Goal: Task Accomplishment & Management: Complete application form

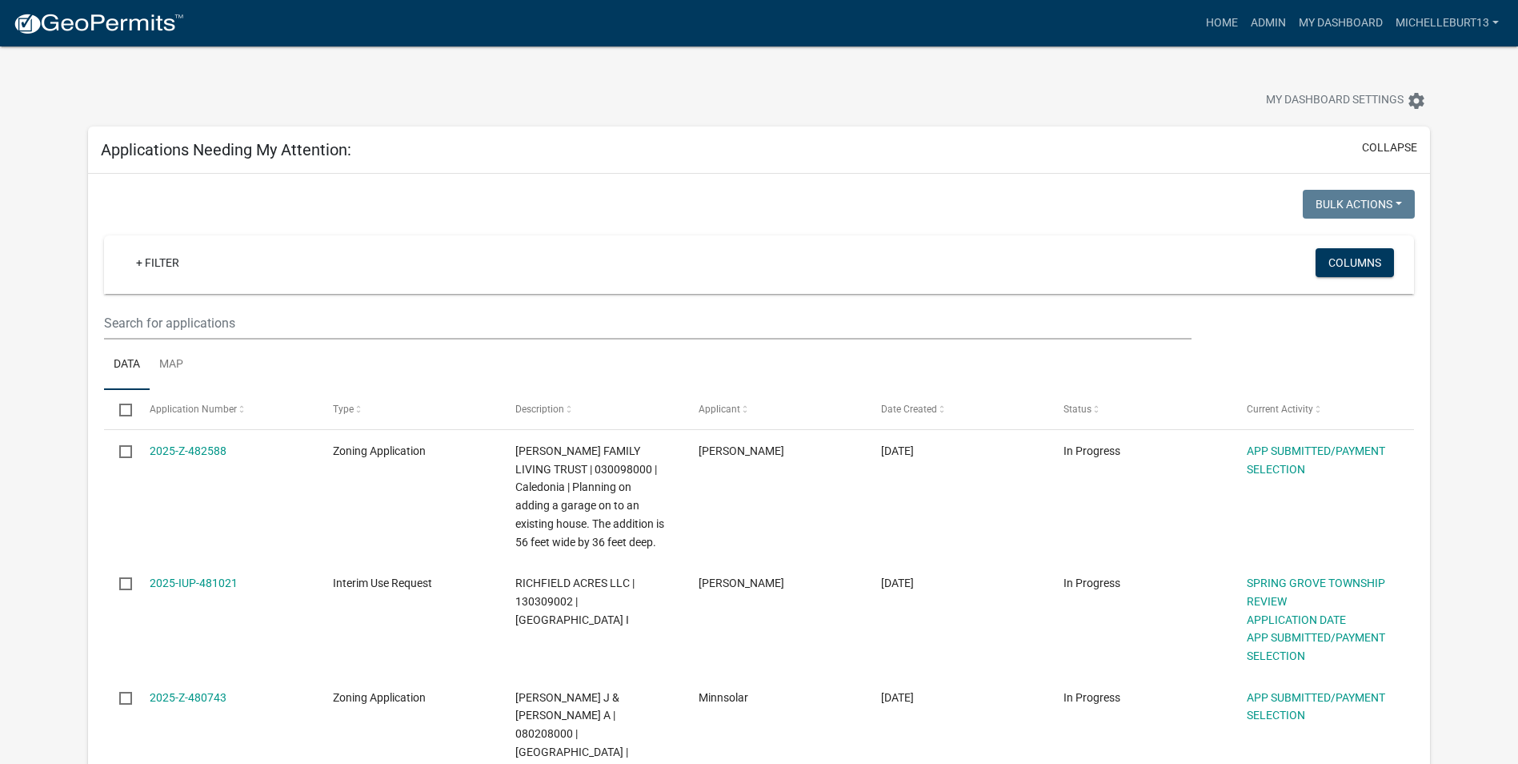
select select "3: 100"
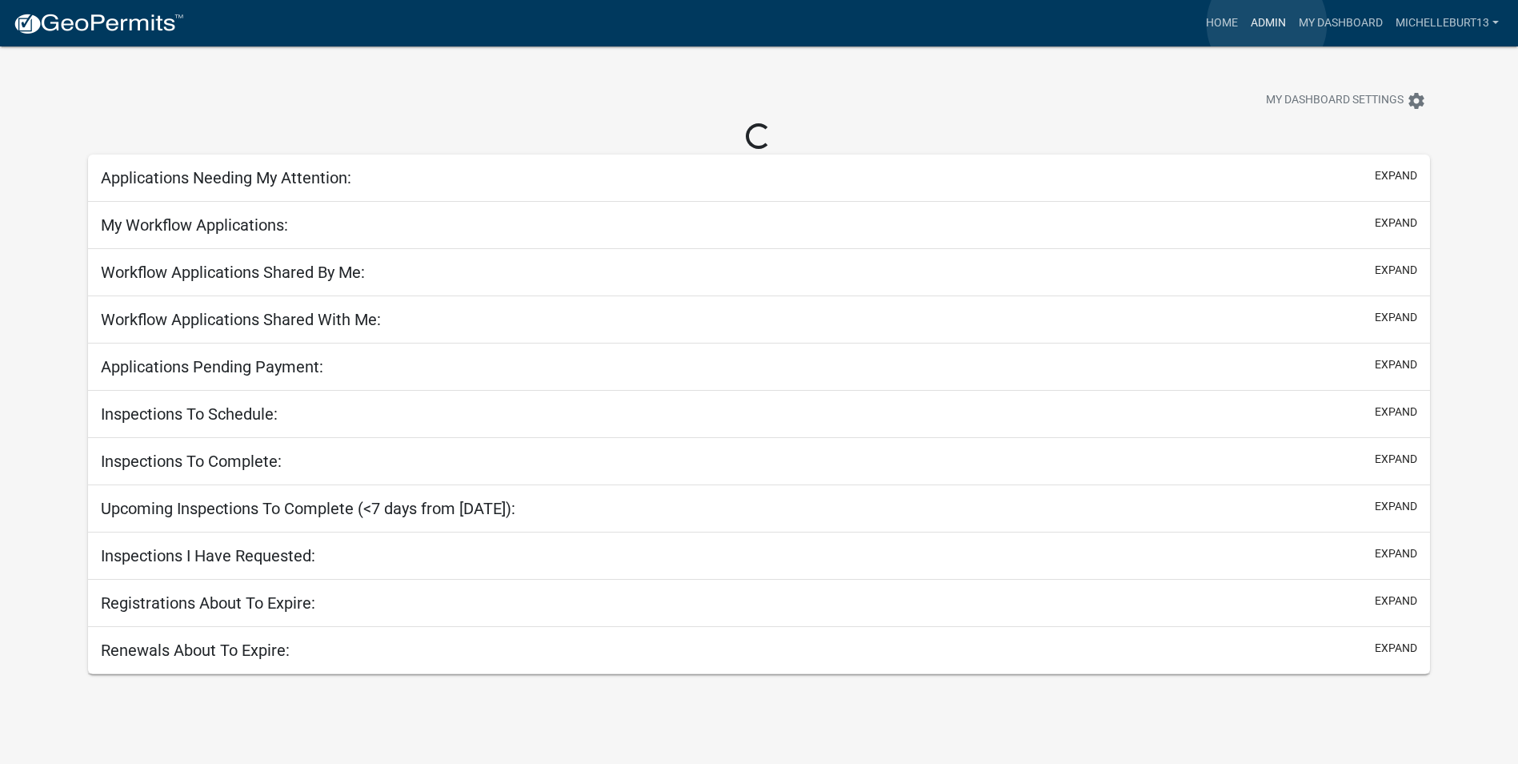
click at [1267, 24] on link "Admin" at bounding box center [1269, 23] width 48 height 30
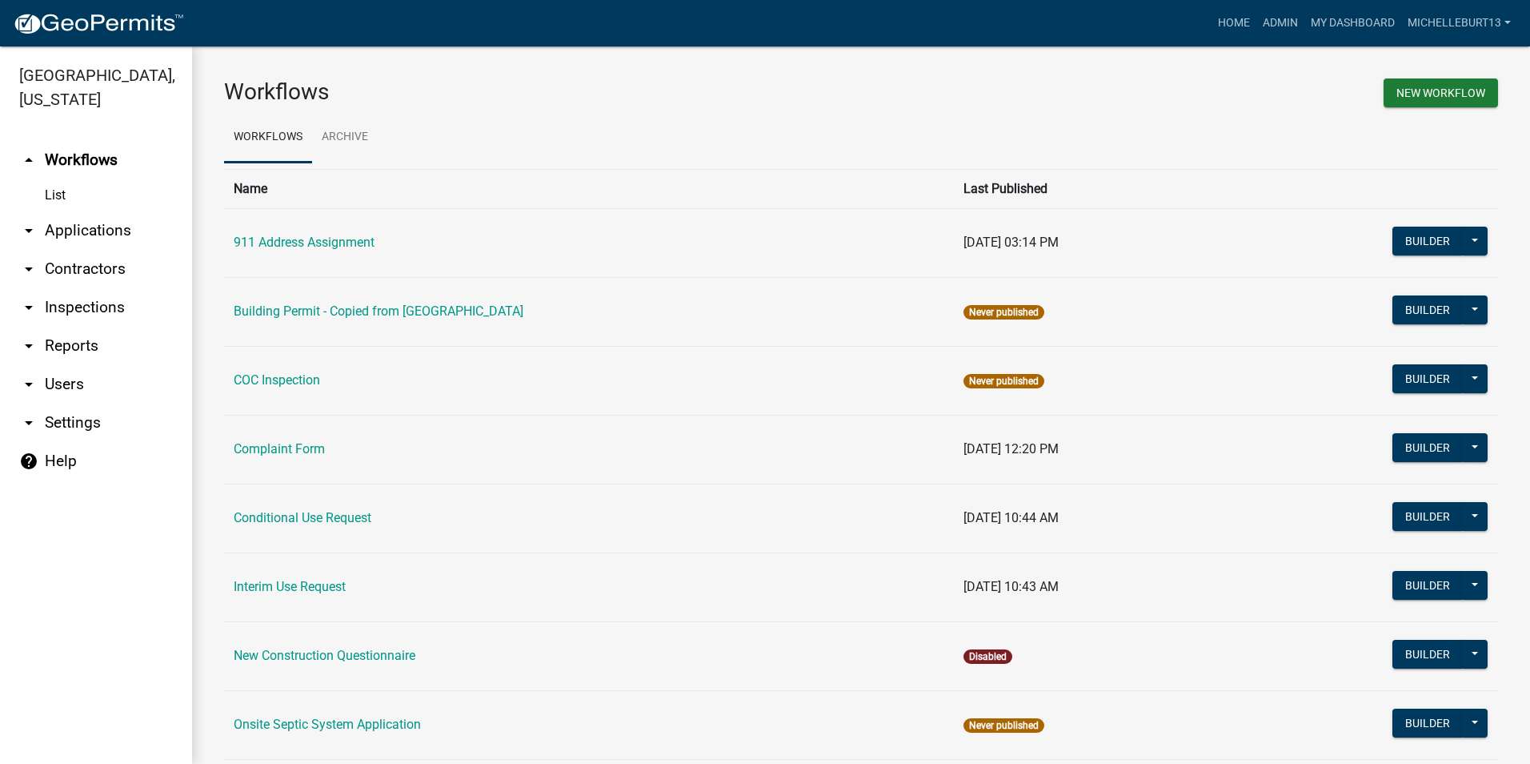
click at [118, 235] on link "arrow_drop_down Applications" at bounding box center [96, 230] width 192 height 38
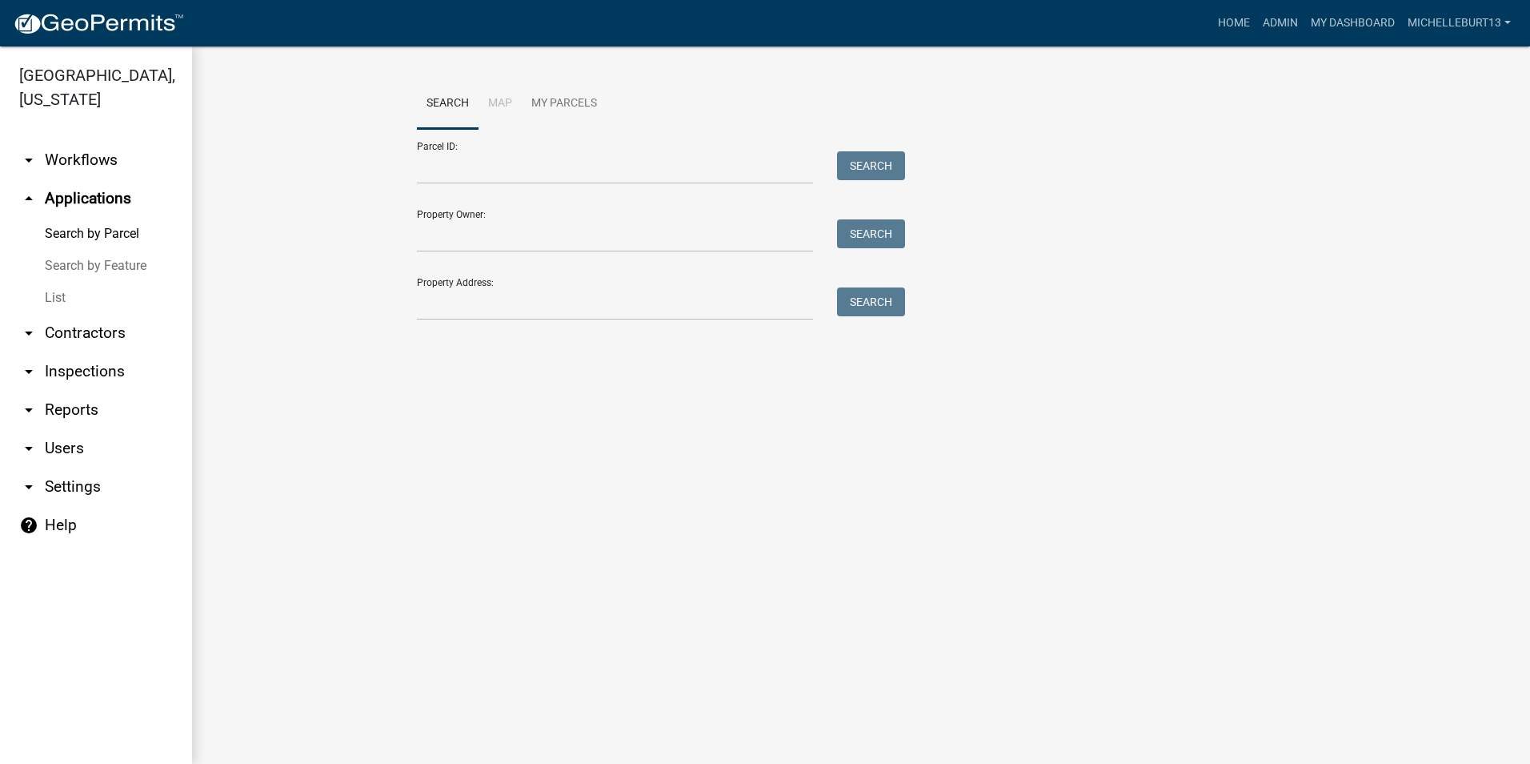
click at [62, 295] on link "List" at bounding box center [96, 298] width 192 height 32
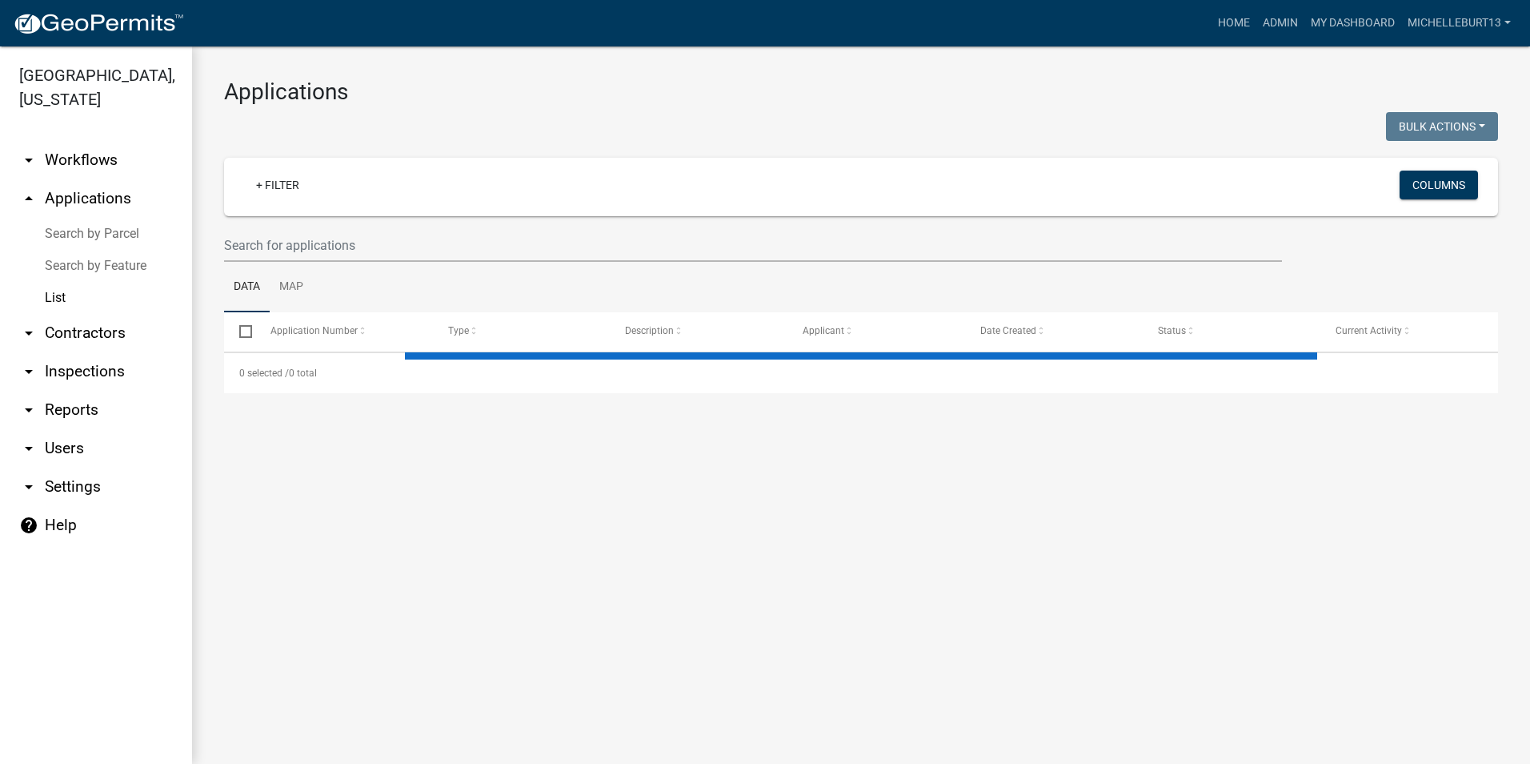
select select "3: 100"
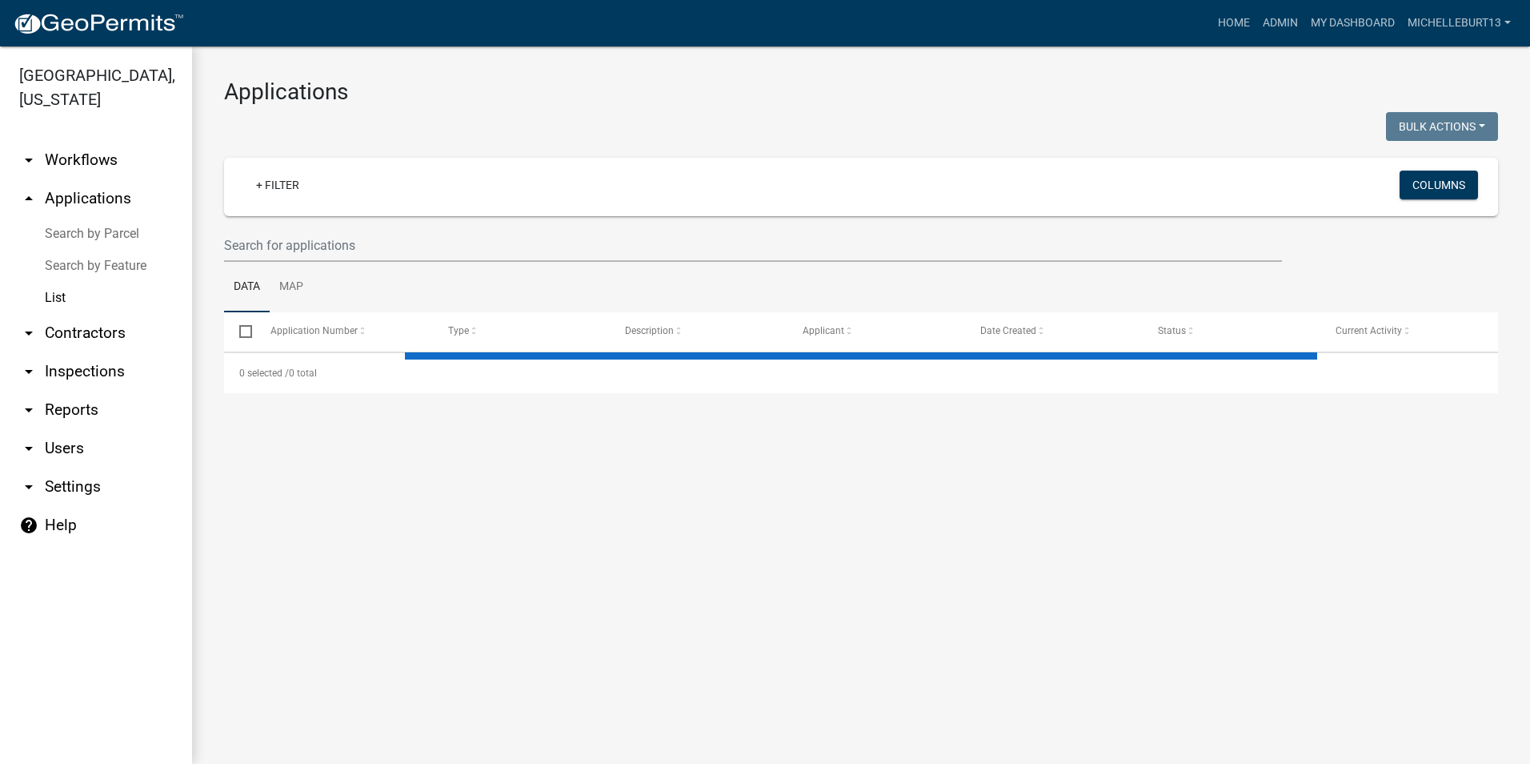
select select "3: 100"
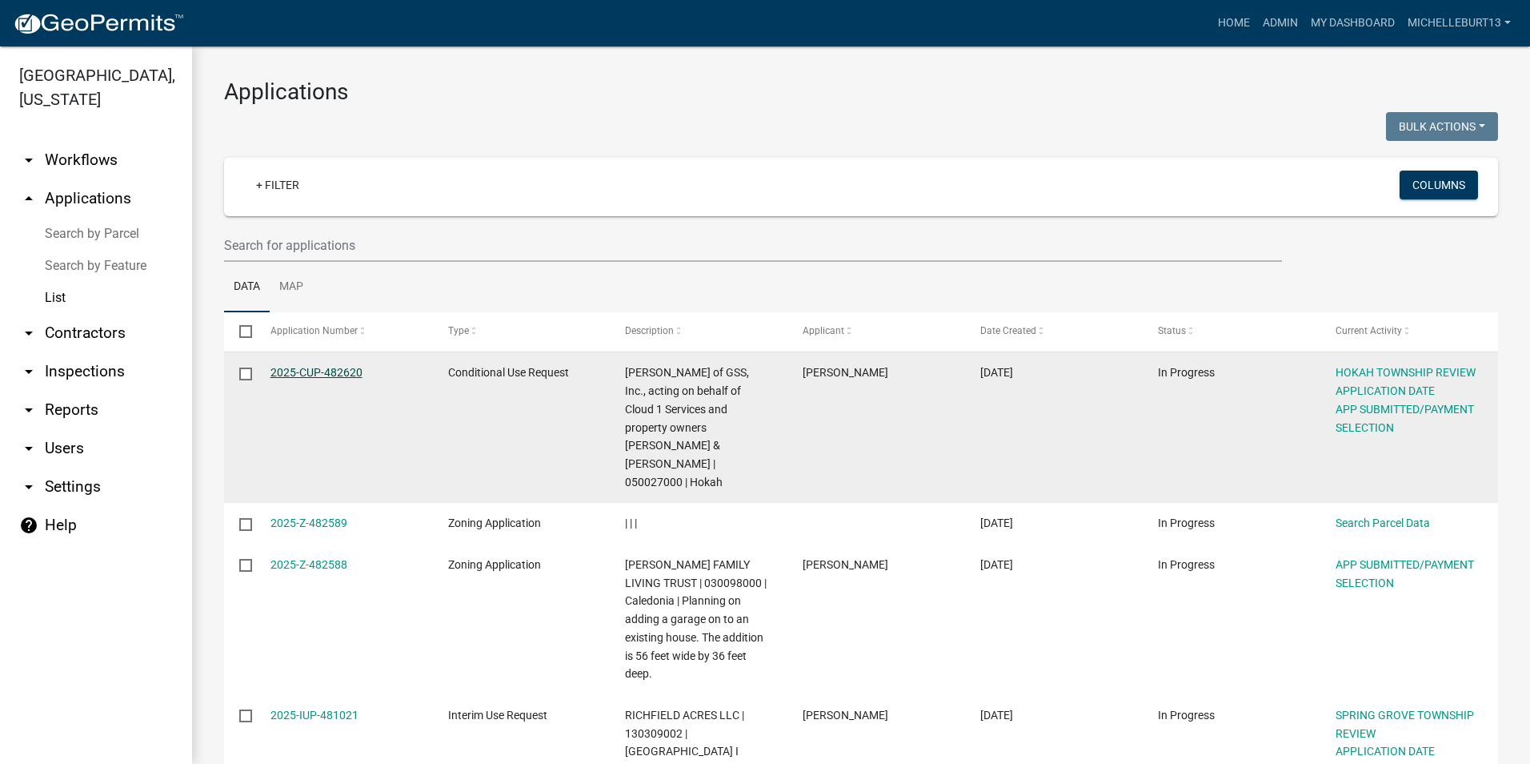
click at [338, 371] on link "2025-CUP-482620" at bounding box center [317, 372] width 92 height 13
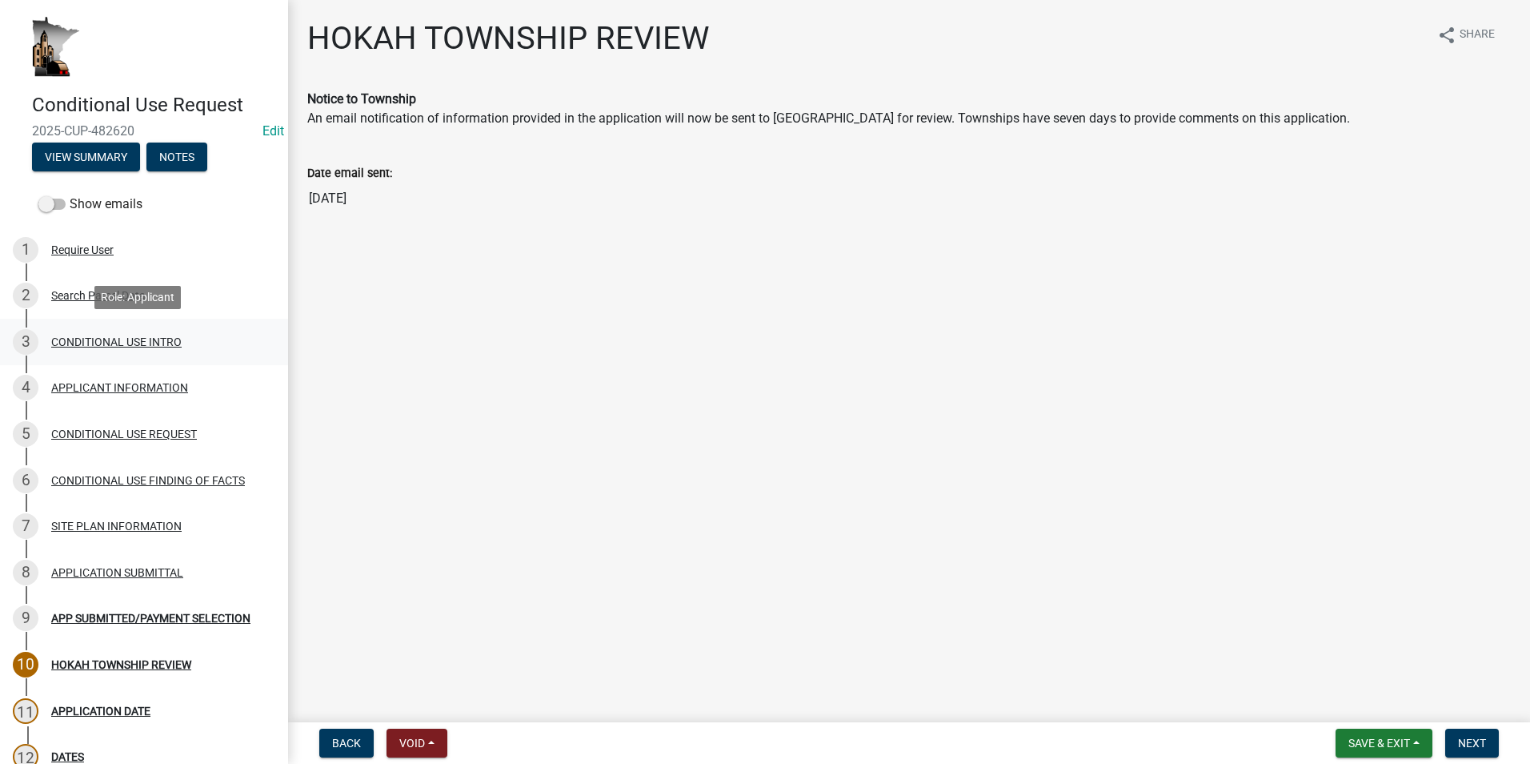
click at [152, 341] on div "CONDITIONAL USE INTRO" at bounding box center [116, 341] width 130 height 11
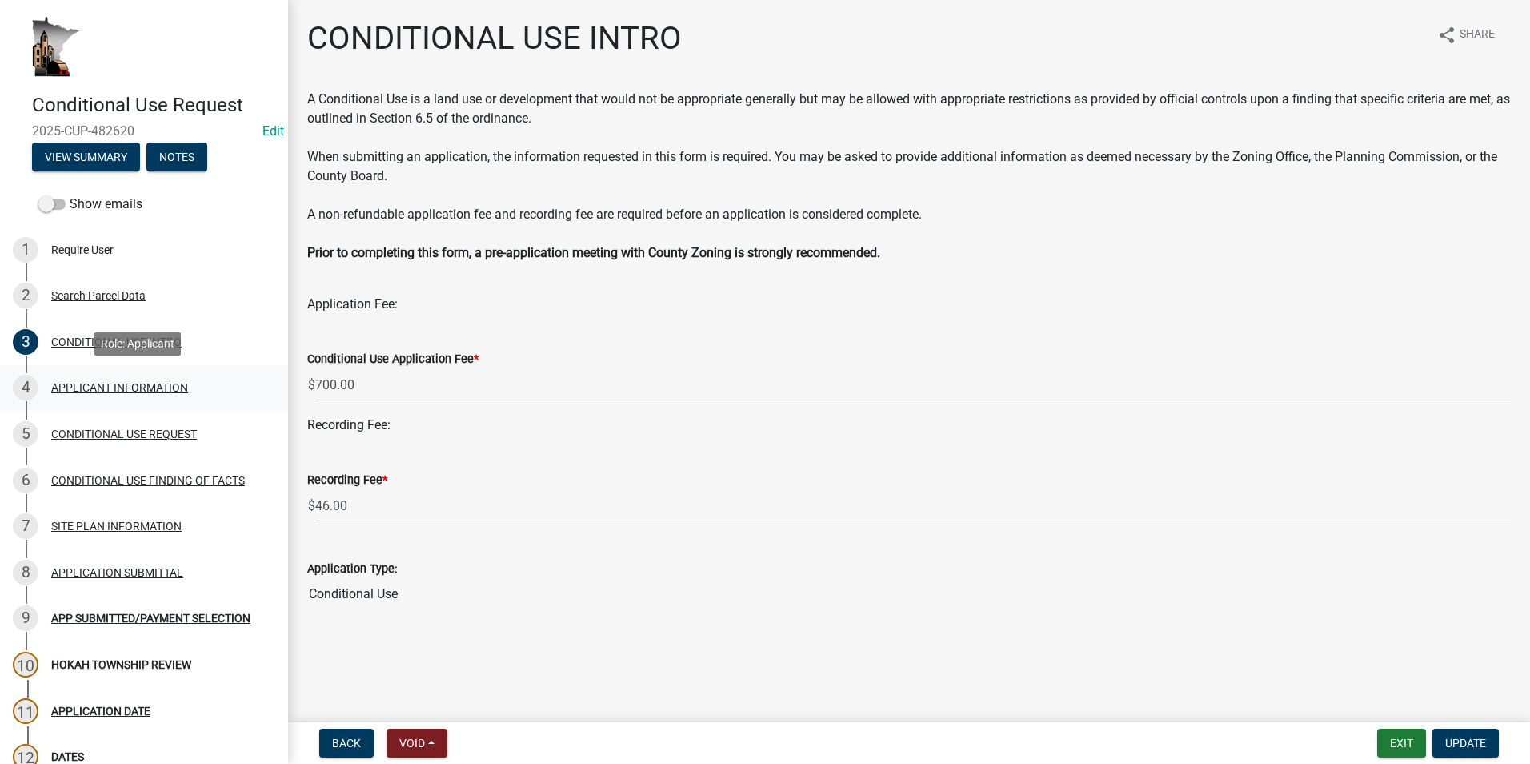
click at [153, 385] on div "APPLICANT INFORMATION" at bounding box center [119, 387] width 137 height 11
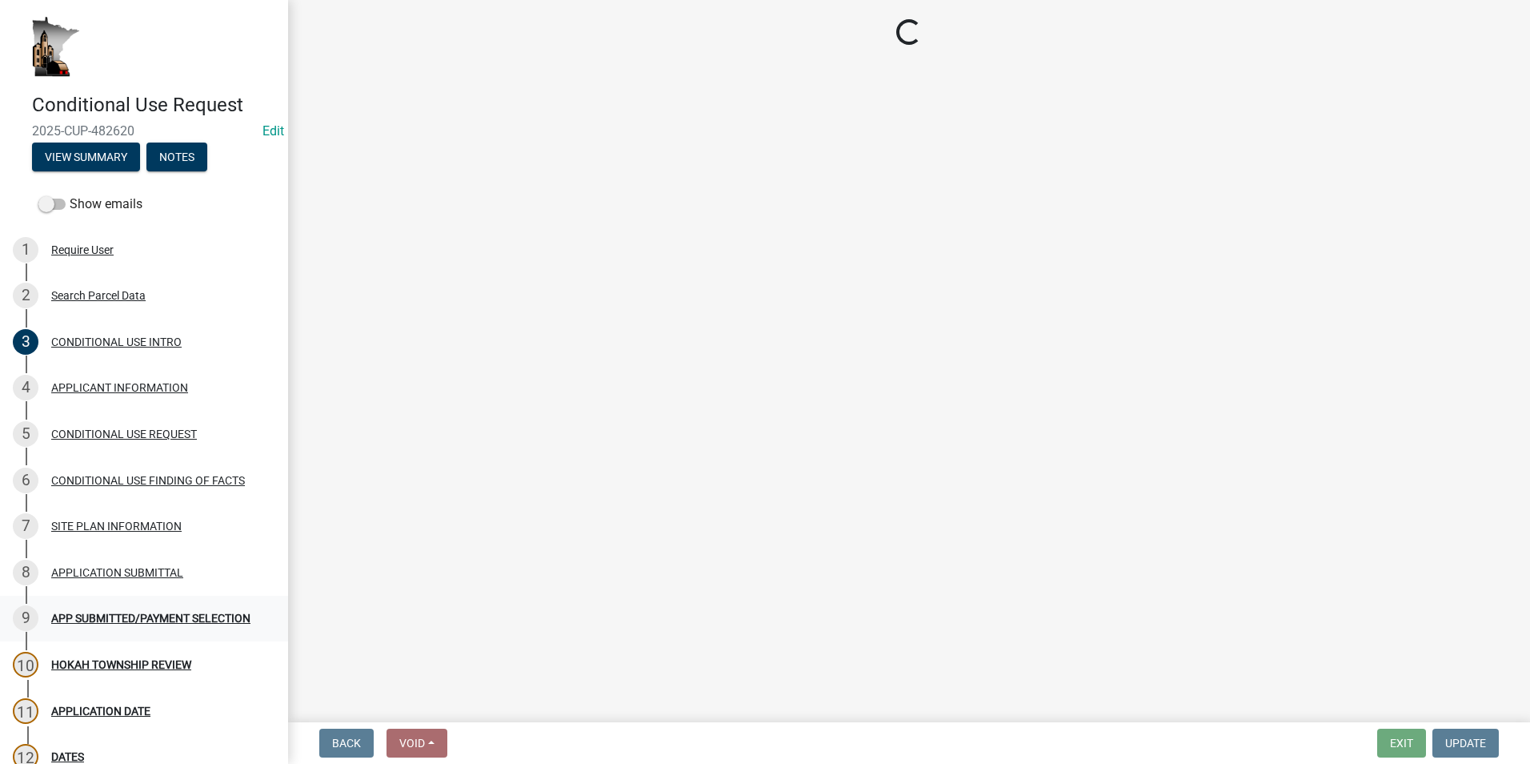
select select "9e1e8264-826e-489c-8877-360b4a057526"
select select "fe61b760-edb6-489e-bd8d-a795f346a382"
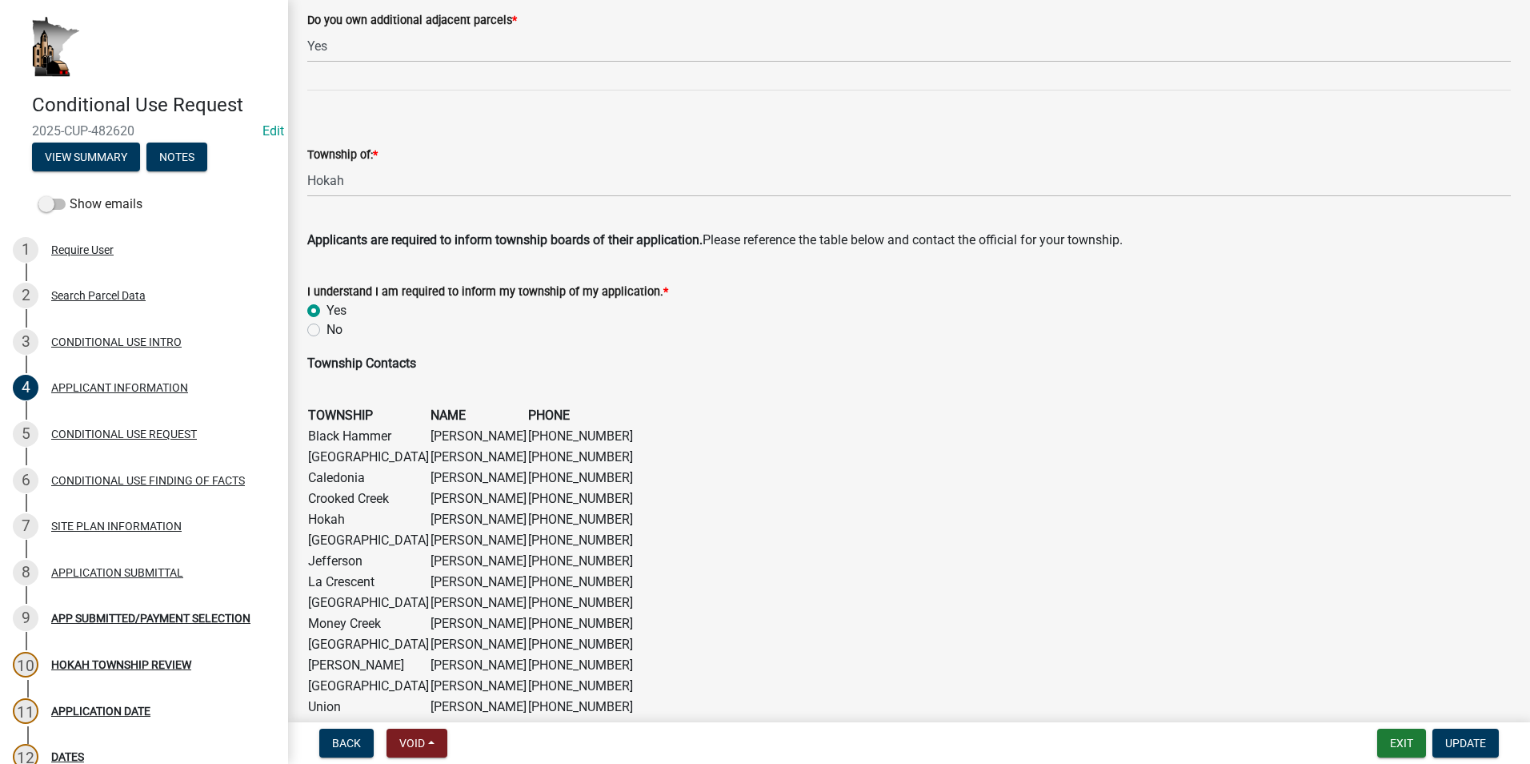
scroll to position [899, 0]
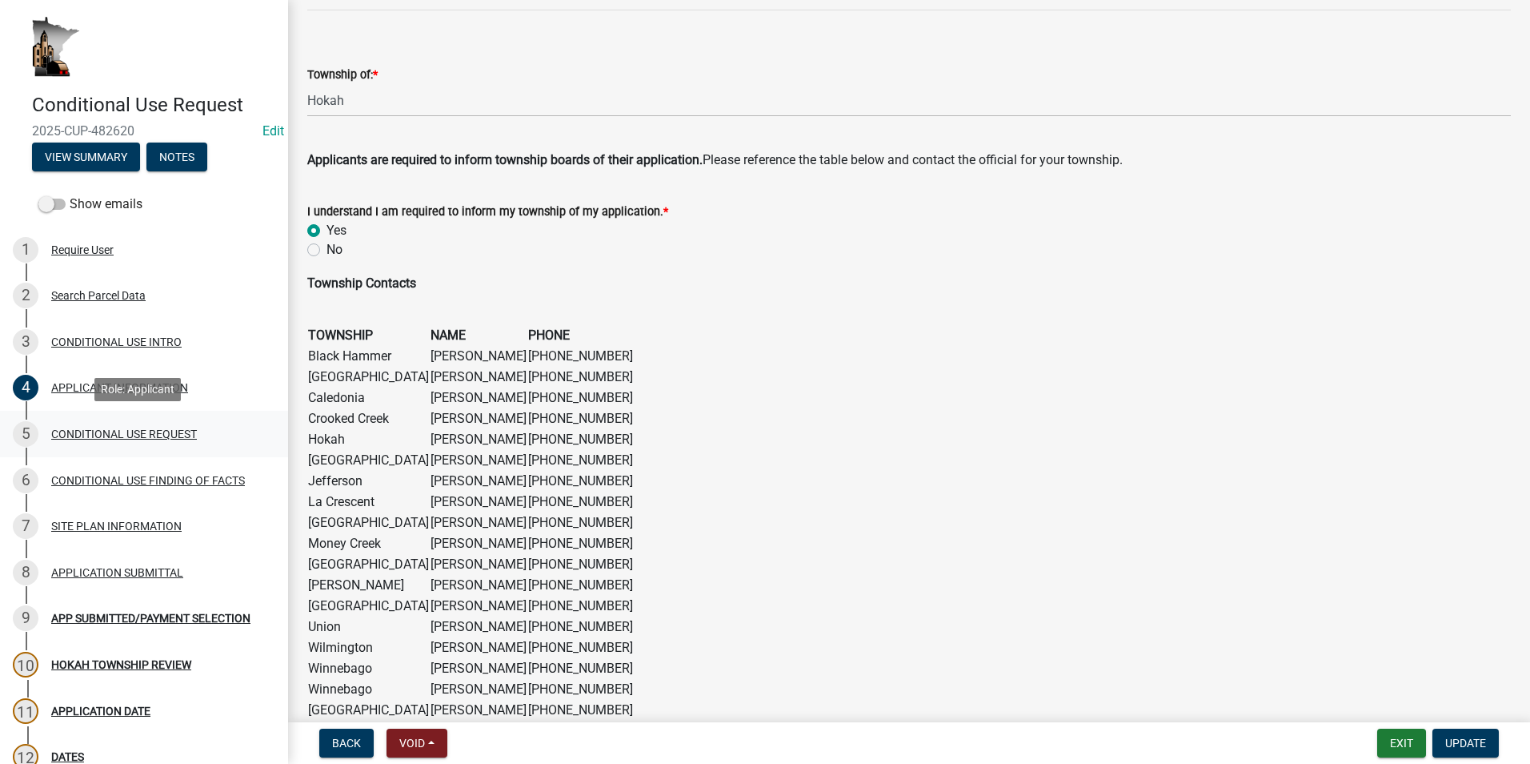
click at [178, 443] on div "5 CONDITIONAL USE REQUEST" at bounding box center [138, 434] width 250 height 26
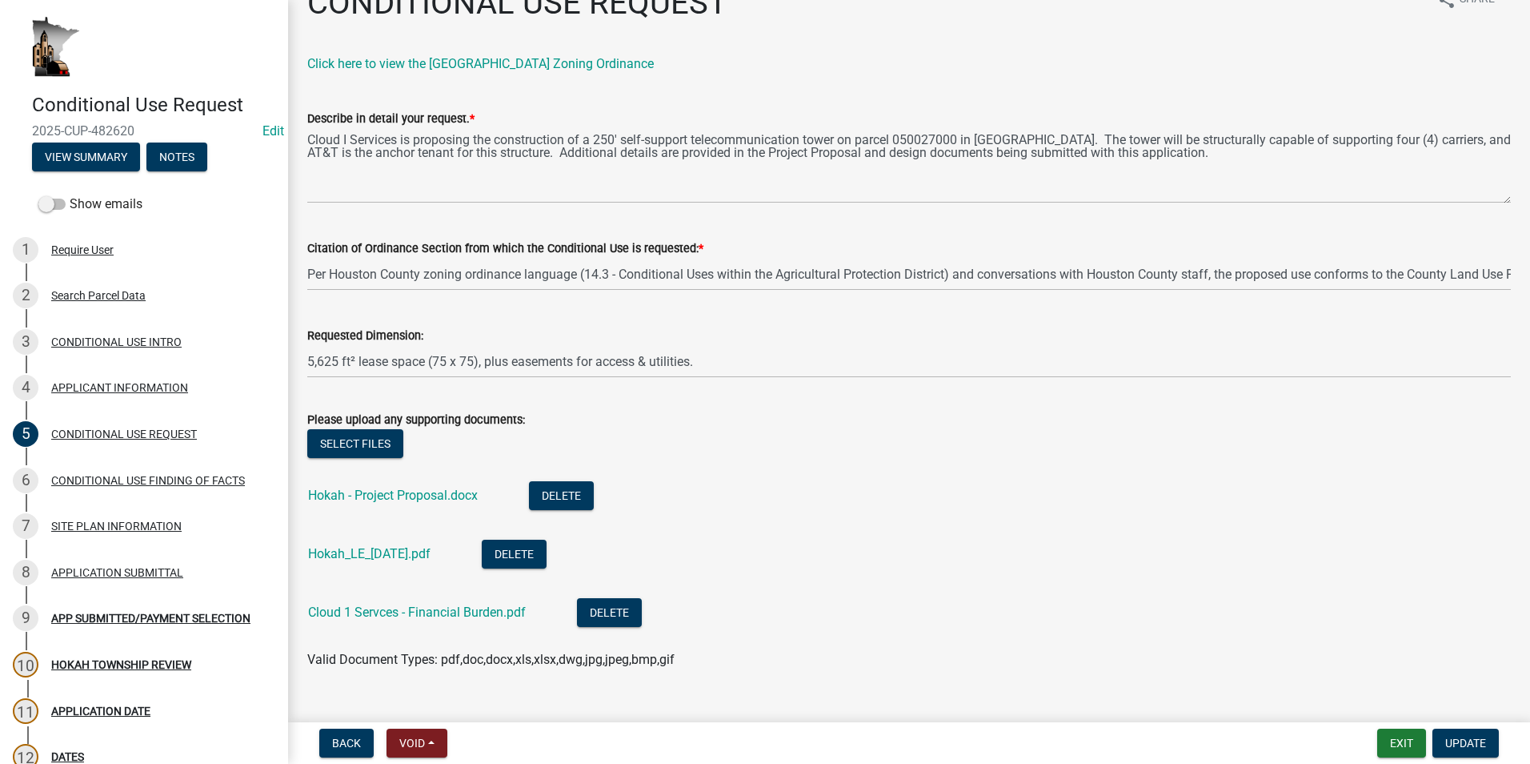
scroll to position [66, 0]
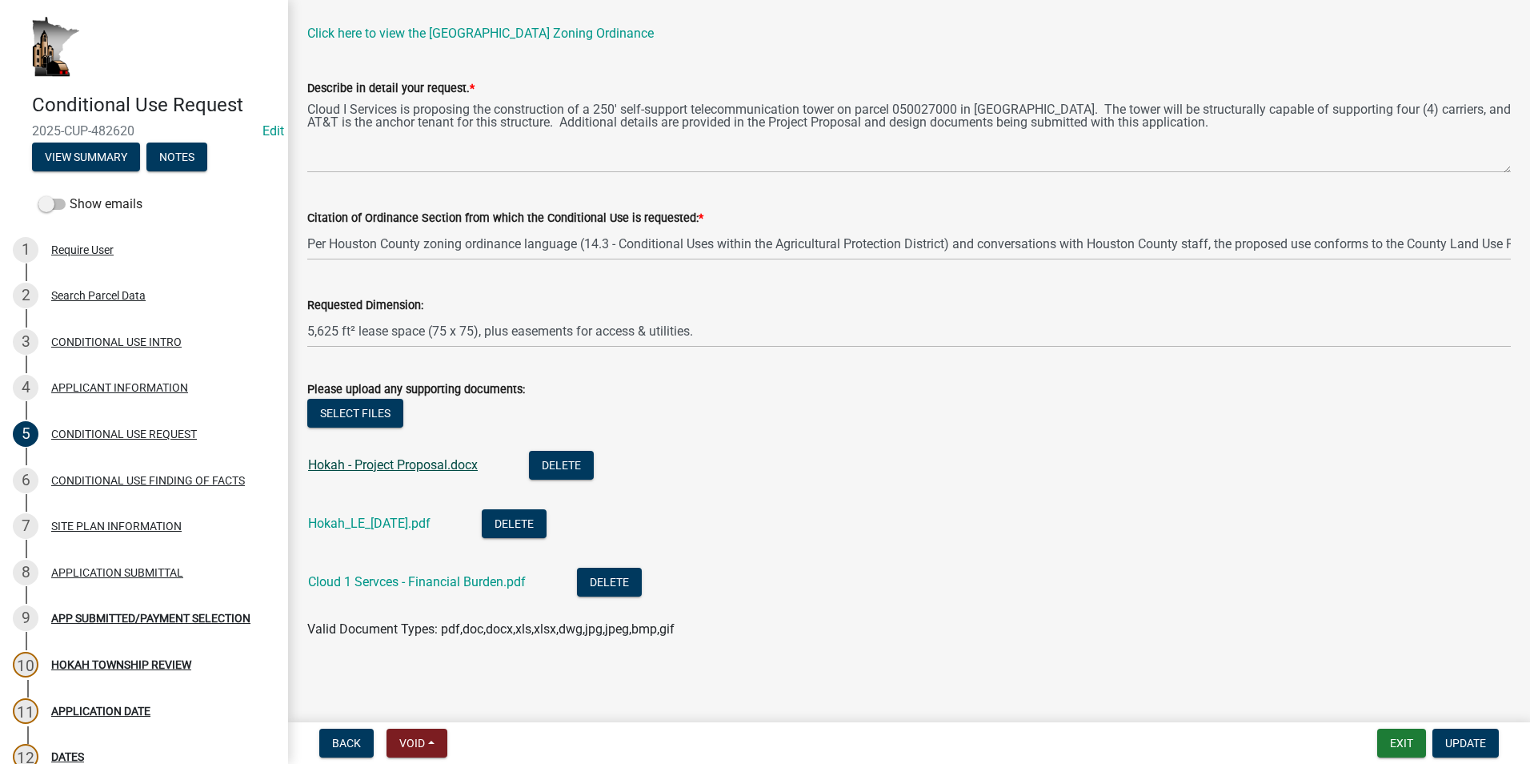
click at [439, 465] on link "Hokah - Project Proposal.docx" at bounding box center [393, 464] width 170 height 15
click at [423, 523] on link "Hokah_LE_[DATE].pdf" at bounding box center [369, 522] width 122 height 15
click at [375, 576] on link "Cloud 1 Servces - Financial Burden.pdf" at bounding box center [417, 581] width 218 height 15
click at [138, 479] on div "CONDITIONAL USE FINDING OF FACTS" at bounding box center [148, 480] width 194 height 11
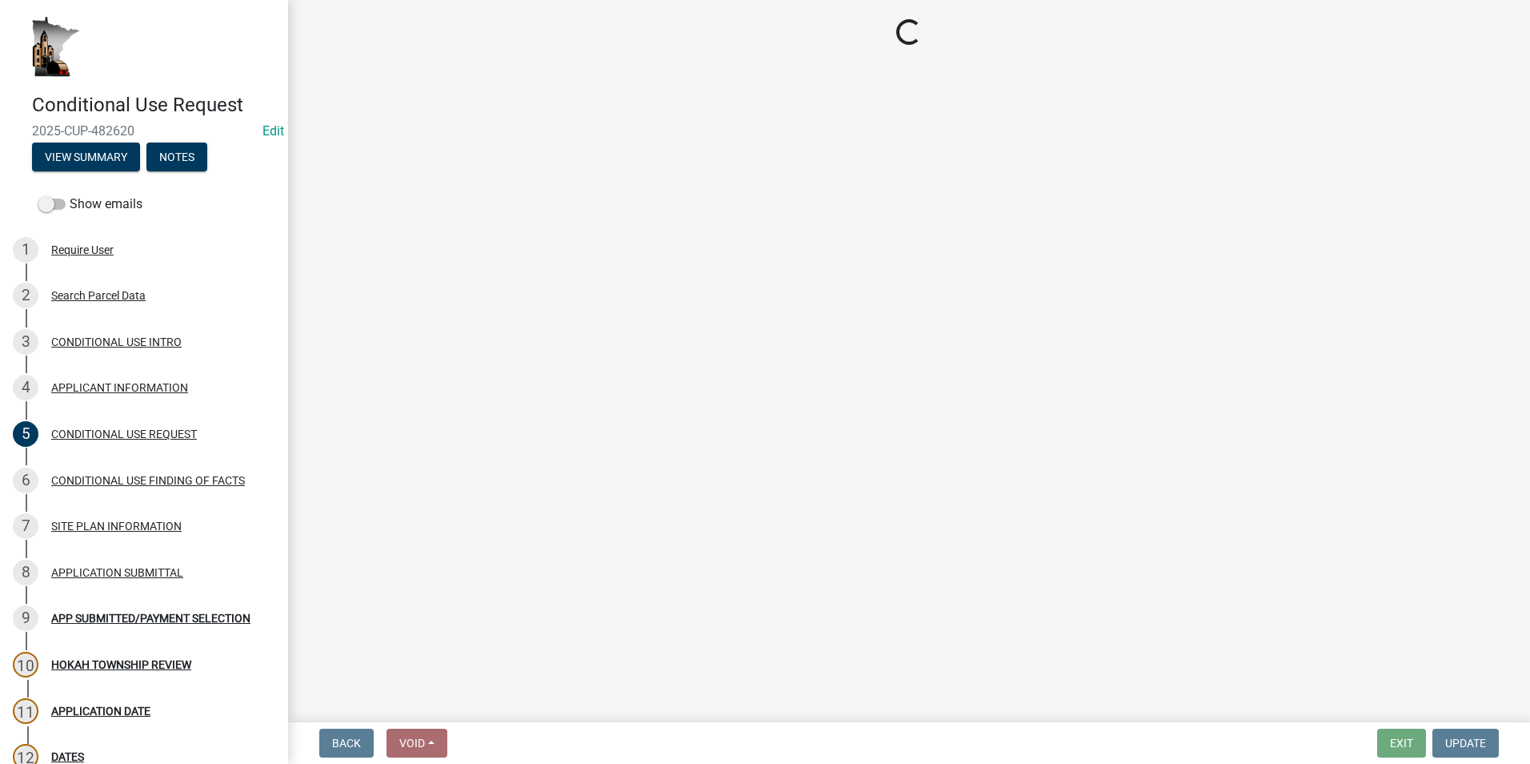
select select "99eea51c-4582-46db-aca9-44894f71f0ce"
select select "61793209-a1ec-472f-a492-410da64ce862"
select select "bbe331a3-870b-4612-a948-dba344a7f959"
select select "921a63c3-5453-4a1d-b2a9-4a34f3d91e6b"
select select "4687bf67-74c5-44eb-af7d-33ffa15e51c8"
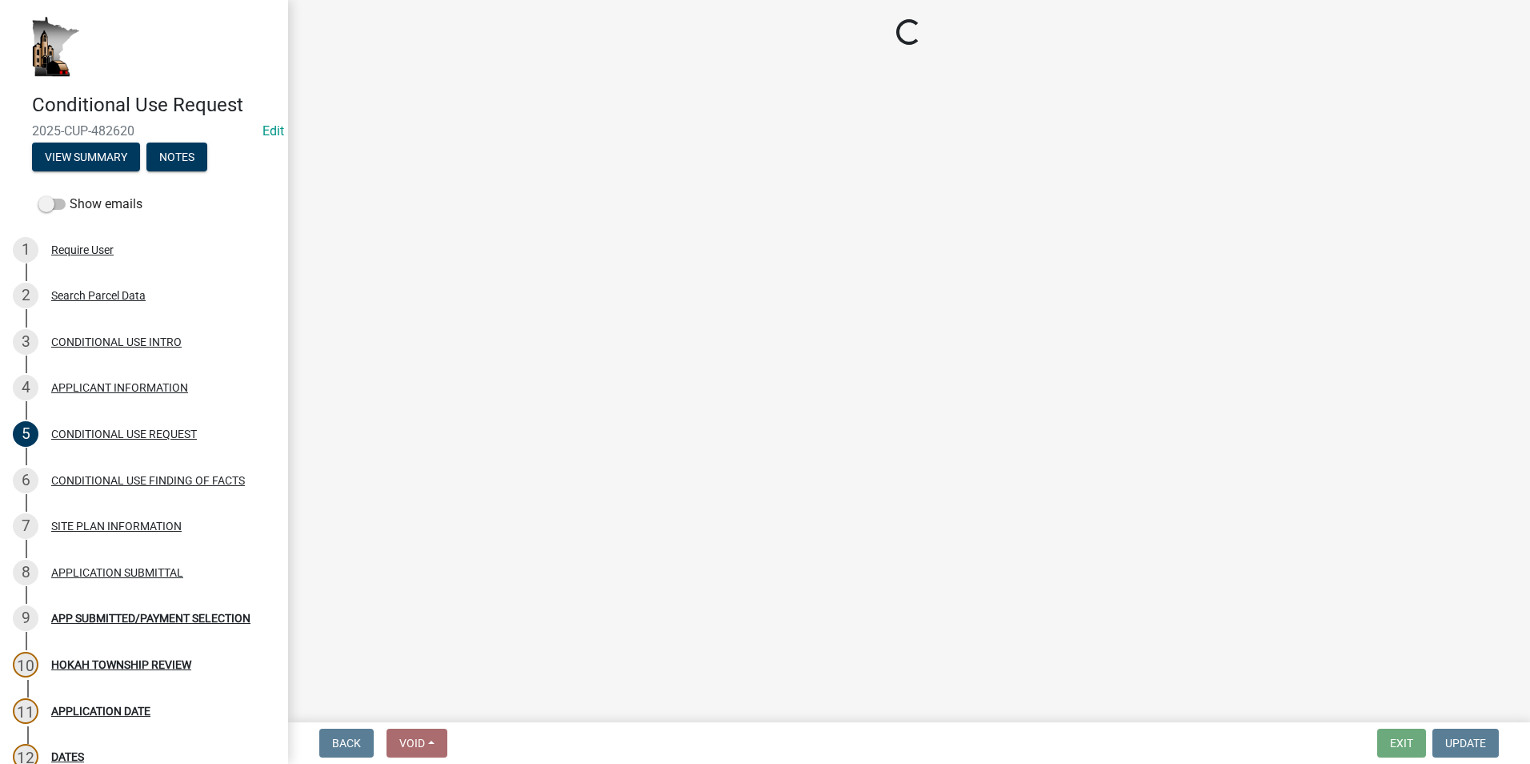
select select "255a1c03-863d-473f-9ff6-648494b1a3b0"
select select "173bc7eb-4b7a-4d4a-92d8-cddd734ea613"
select select "057fd17a-8547-4e52-960d-45e1a0caecce"
select select "8a240e5b-3056-45e2-87cf-b7b835b0d4f9"
select select "3e68082b-f99b-4c0e-8bf1-09a8b2c10533"
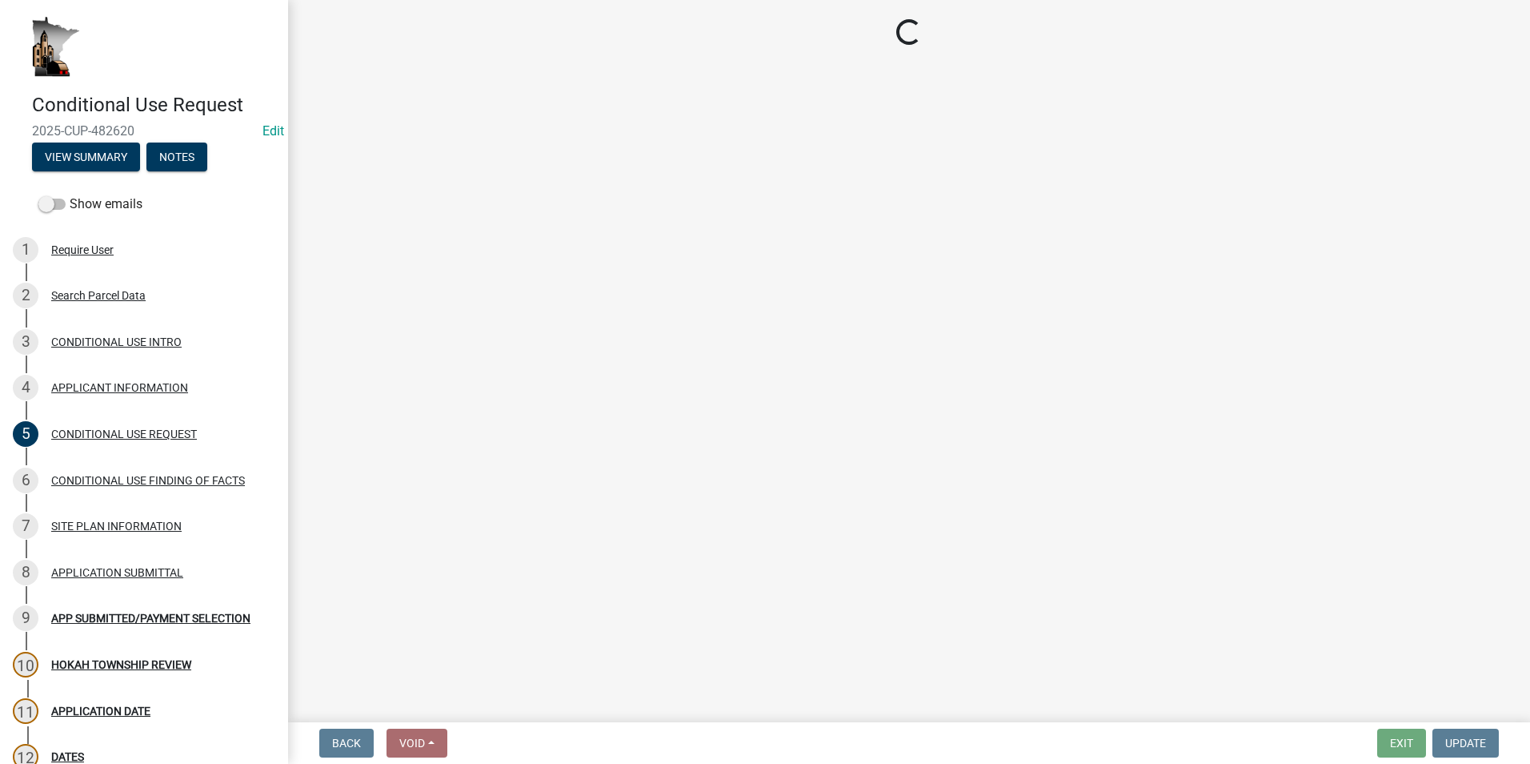
select select "418f71de-0758-4870-9d92-75e675f30c77"
select select "3c80f1dd-1d1d-47e8-aaaf-13f915436f61"
select select "6b95daef-ed87-4b85-851c-18efcd73427a"
select select "cdb4b177-fa5e-448c-b019-86d0bd7345e3"
select select "9896daf8-b4c5-4a8c-9933-817ae6eb8b6f"
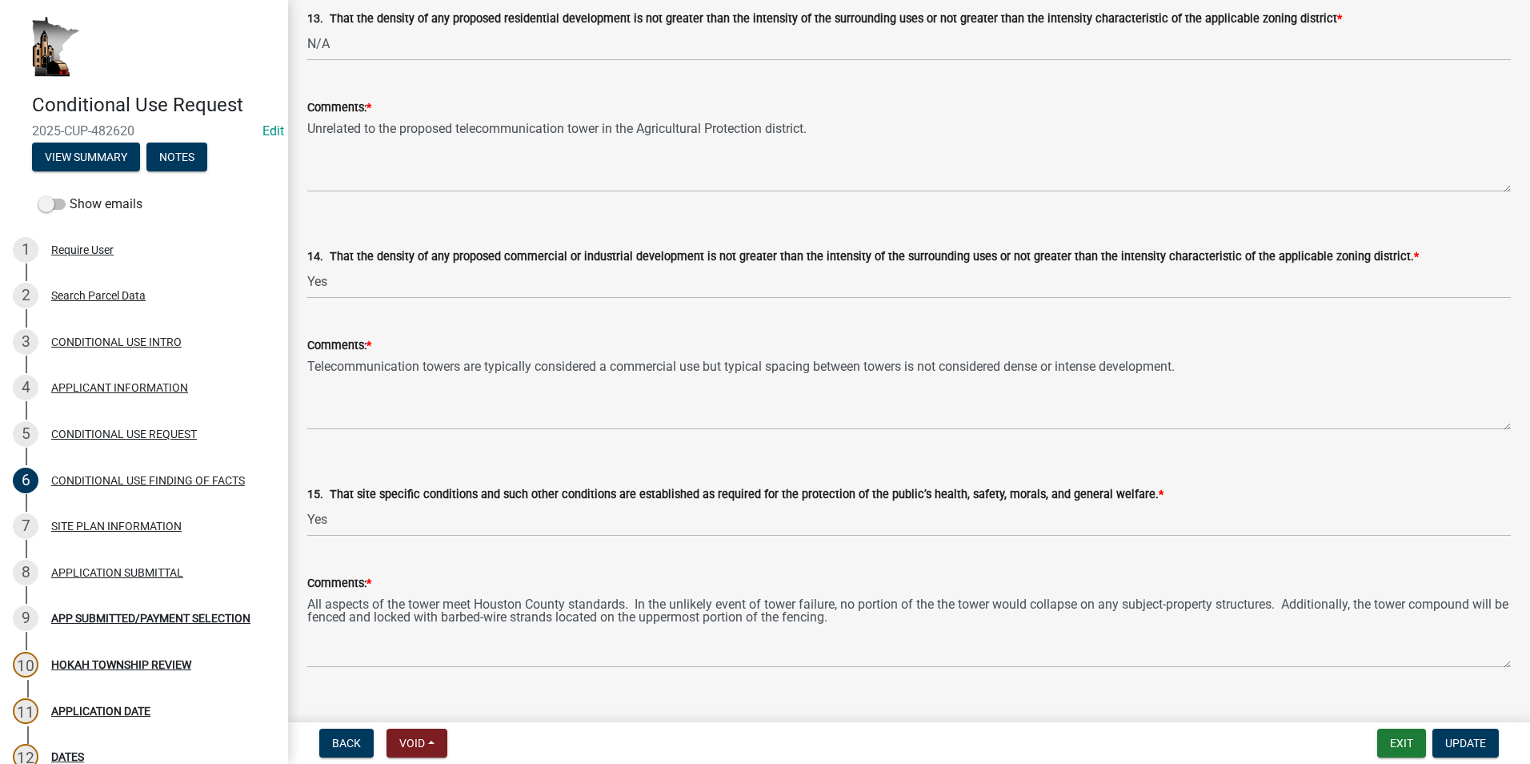
scroll to position [3150, 0]
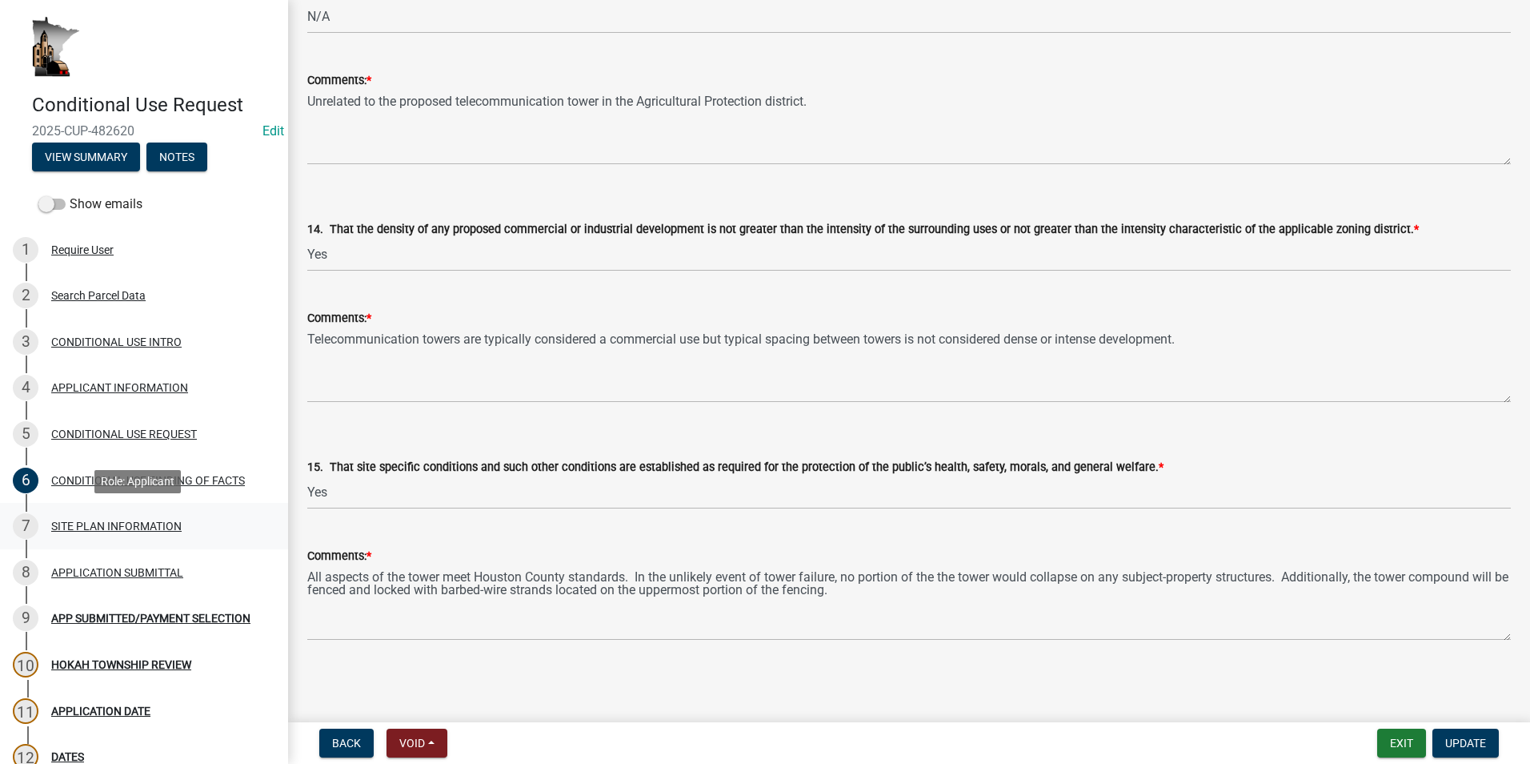
click at [134, 528] on div "SITE PLAN INFORMATION" at bounding box center [116, 525] width 130 height 11
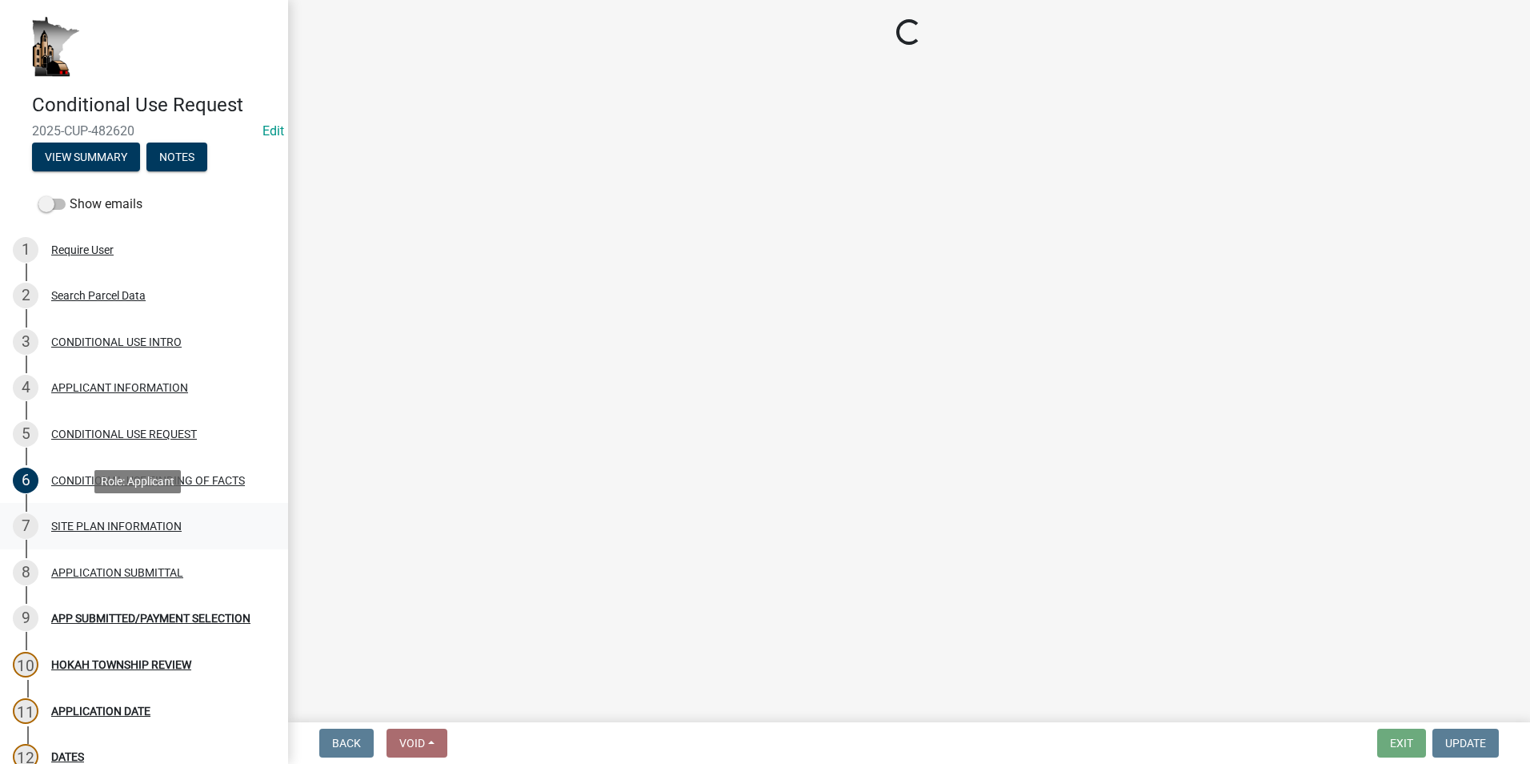
scroll to position [0, 0]
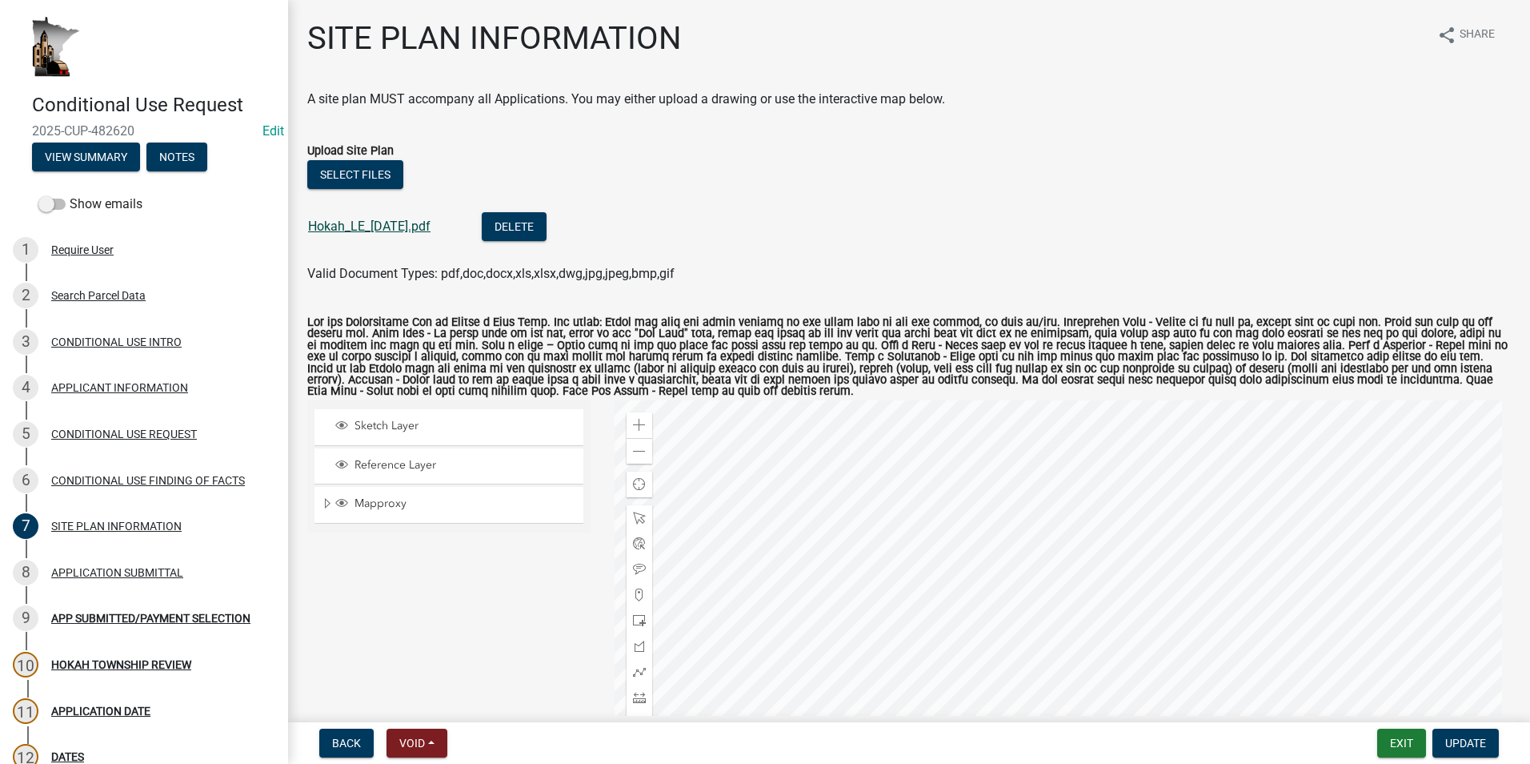
click at [409, 232] on link "Hokah_LE_[DATE].pdf" at bounding box center [369, 226] width 122 height 15
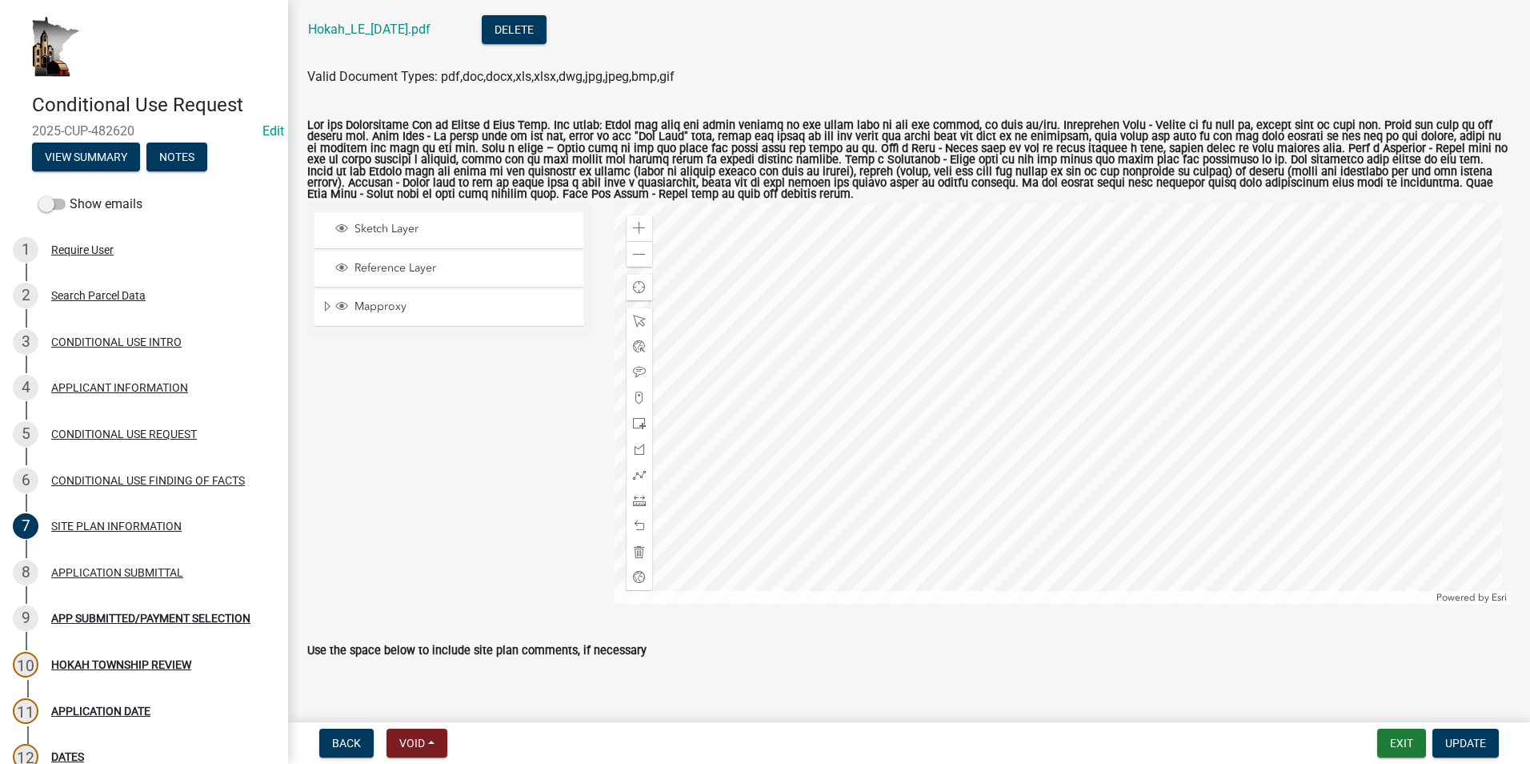
scroll to position [292, 0]
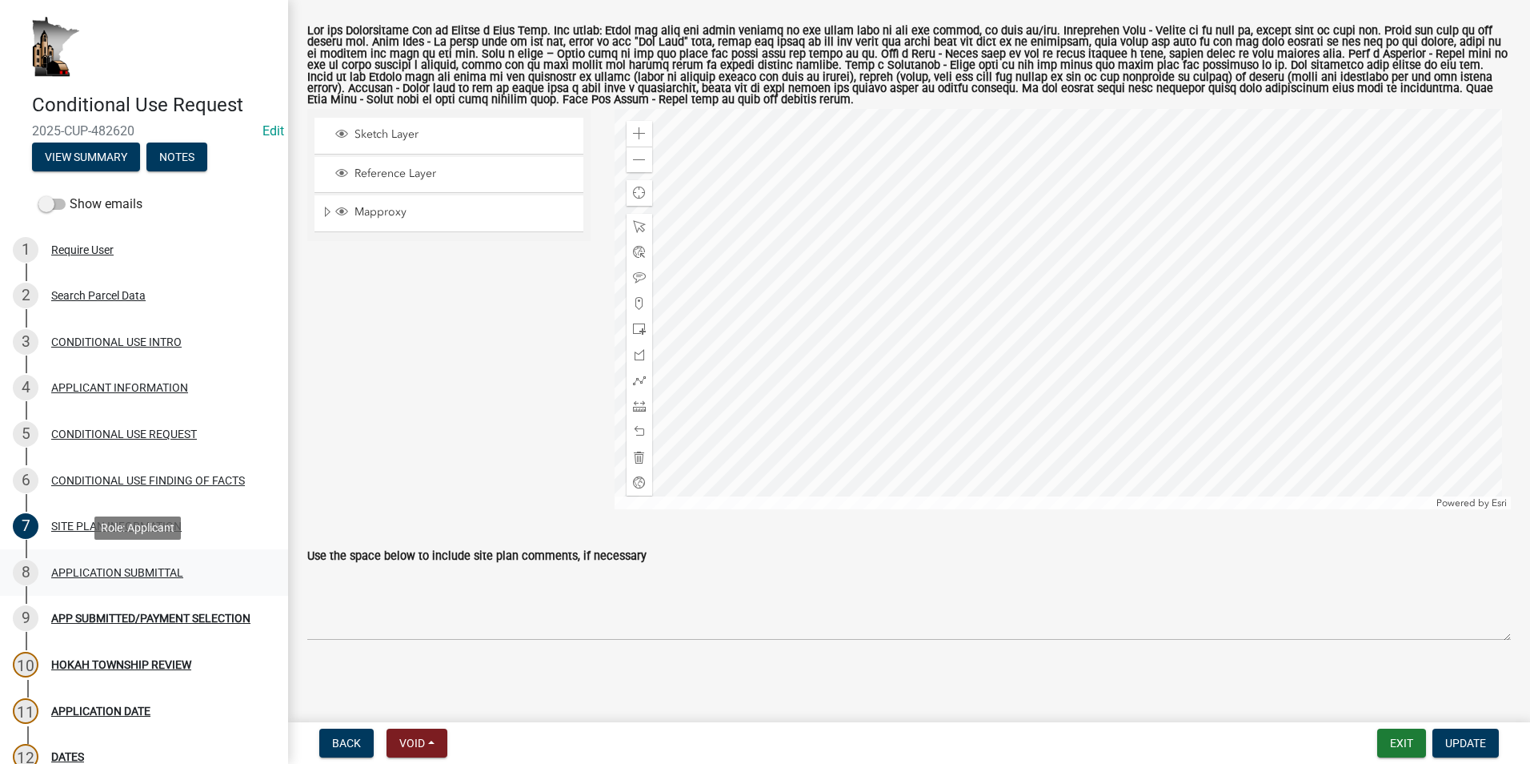
click at [104, 572] on div "APPLICATION SUBMITTAL" at bounding box center [117, 572] width 132 height 11
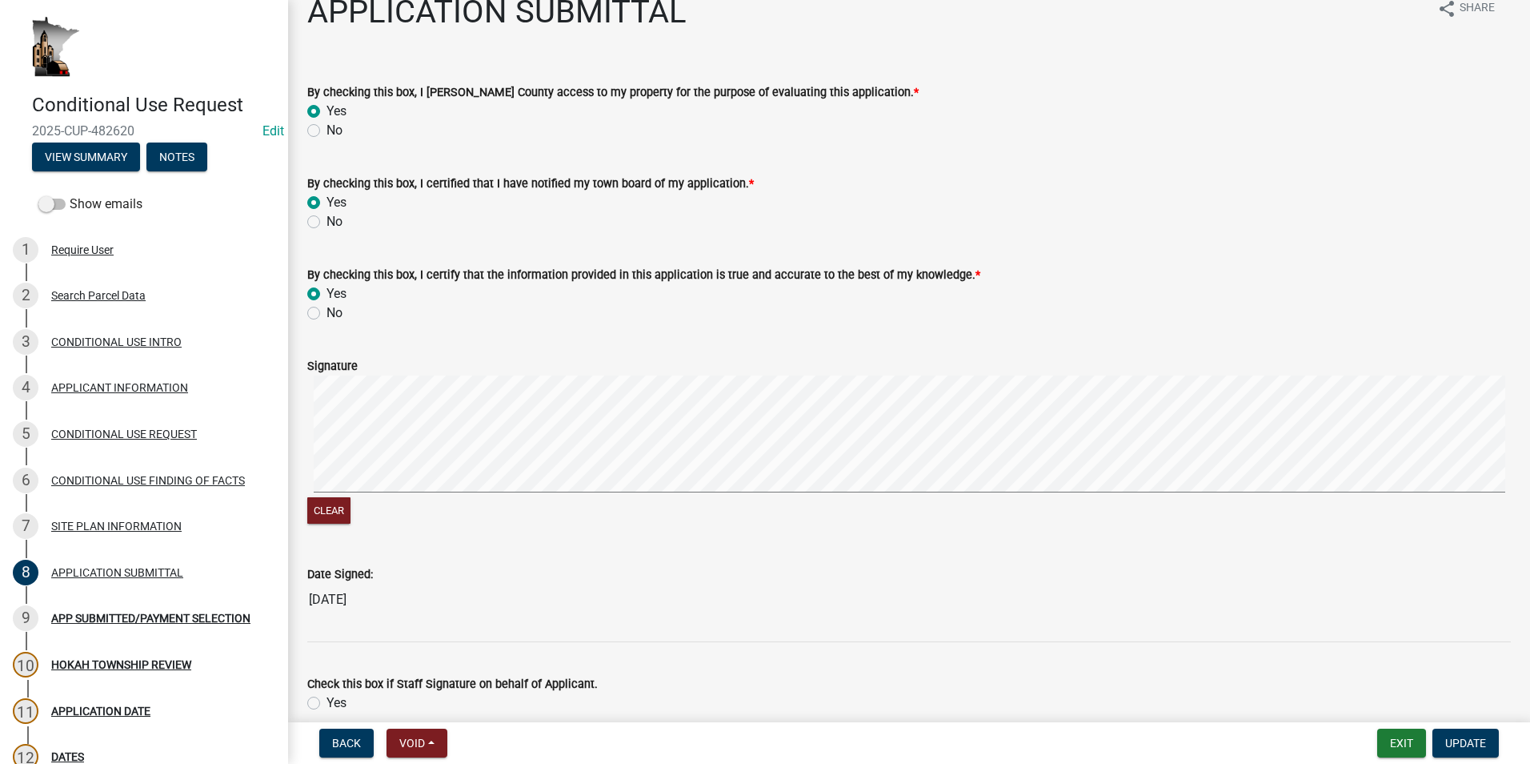
scroll to position [0, 0]
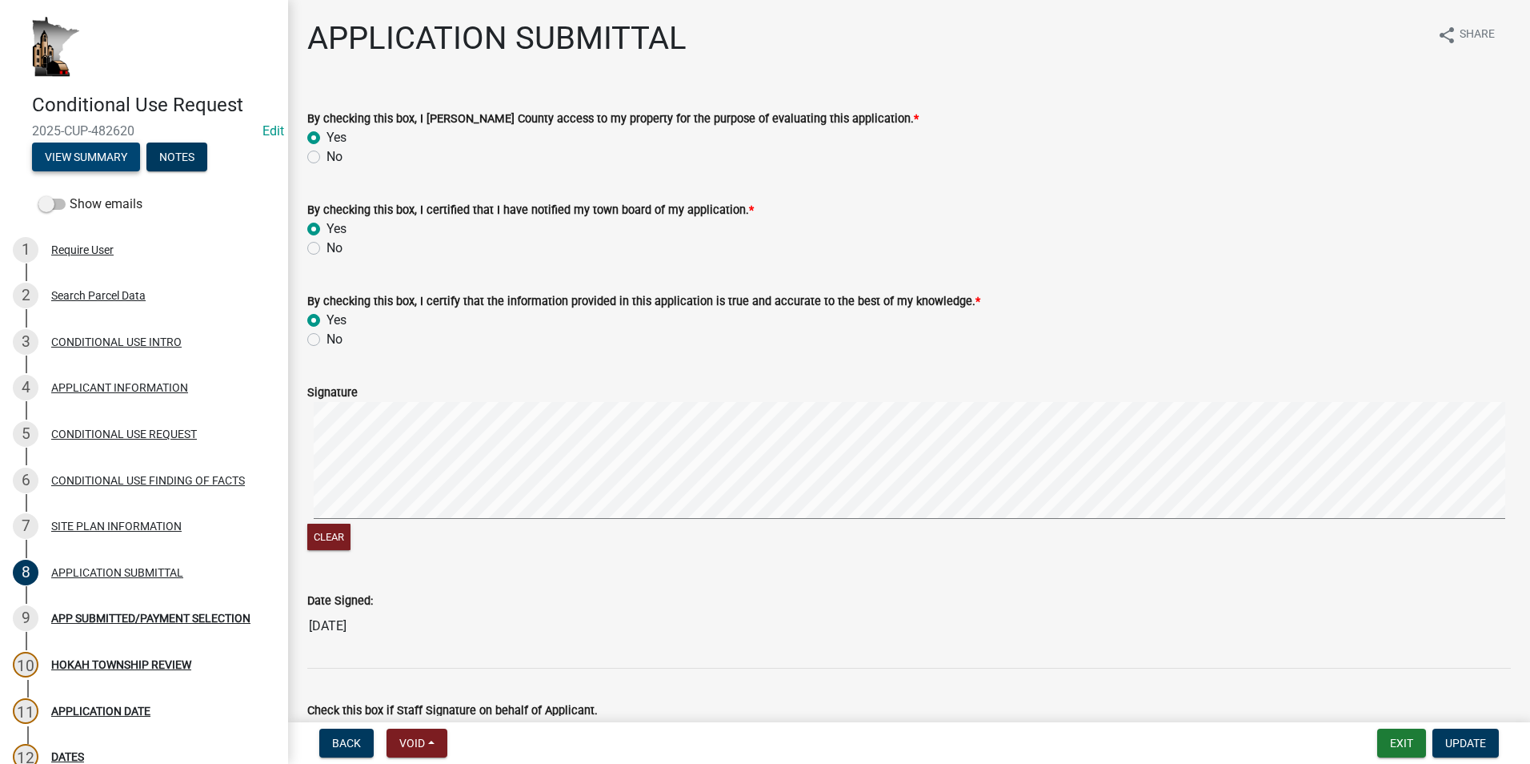
click at [99, 150] on button "View Summary" at bounding box center [86, 156] width 108 height 29
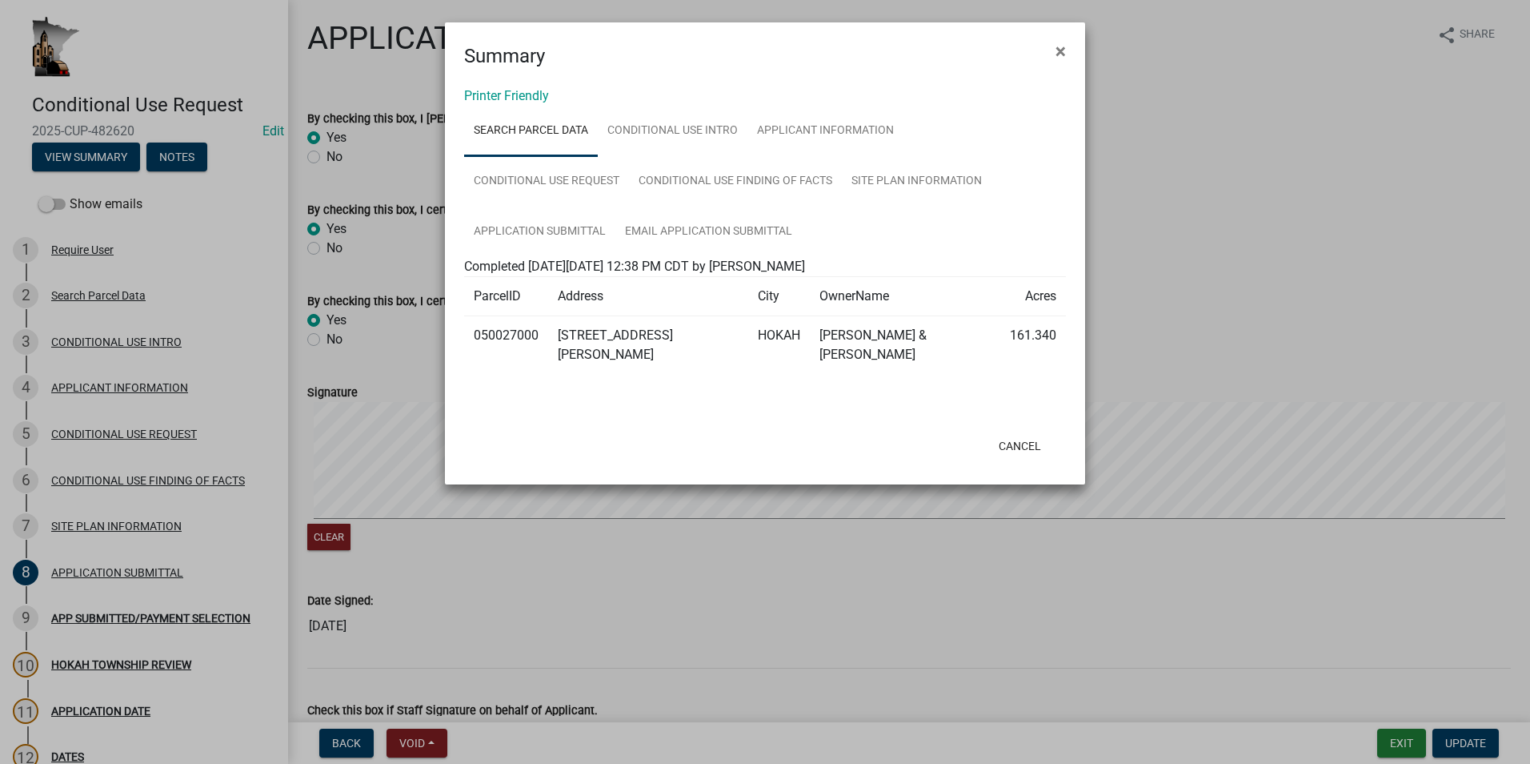
drag, startPoint x: 1059, startPoint y: 50, endPoint x: 1070, endPoint y: 110, distance: 61.1
click at [1059, 50] on span "×" at bounding box center [1061, 51] width 10 height 22
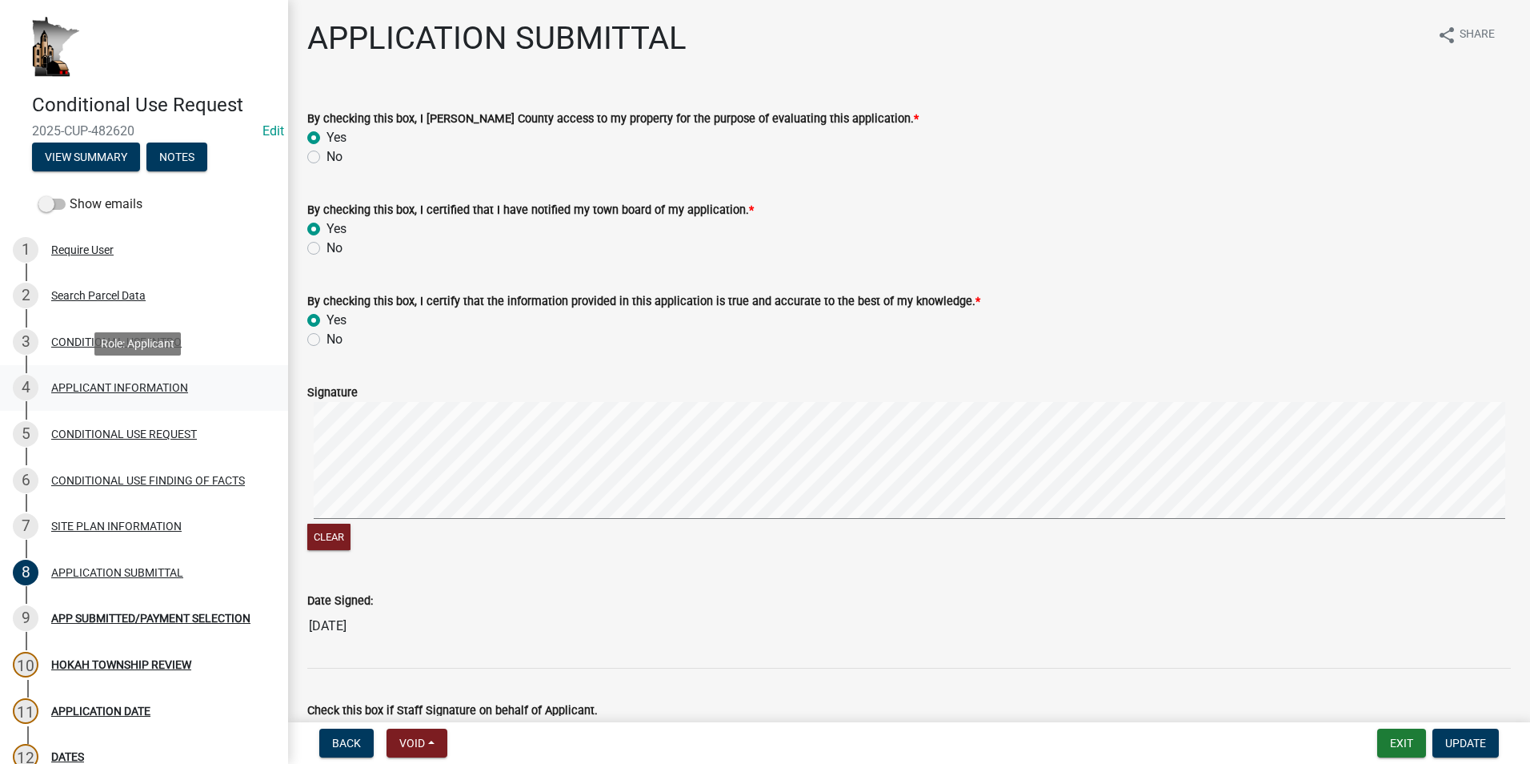
click at [176, 391] on div "APPLICANT INFORMATION" at bounding box center [119, 387] width 137 height 11
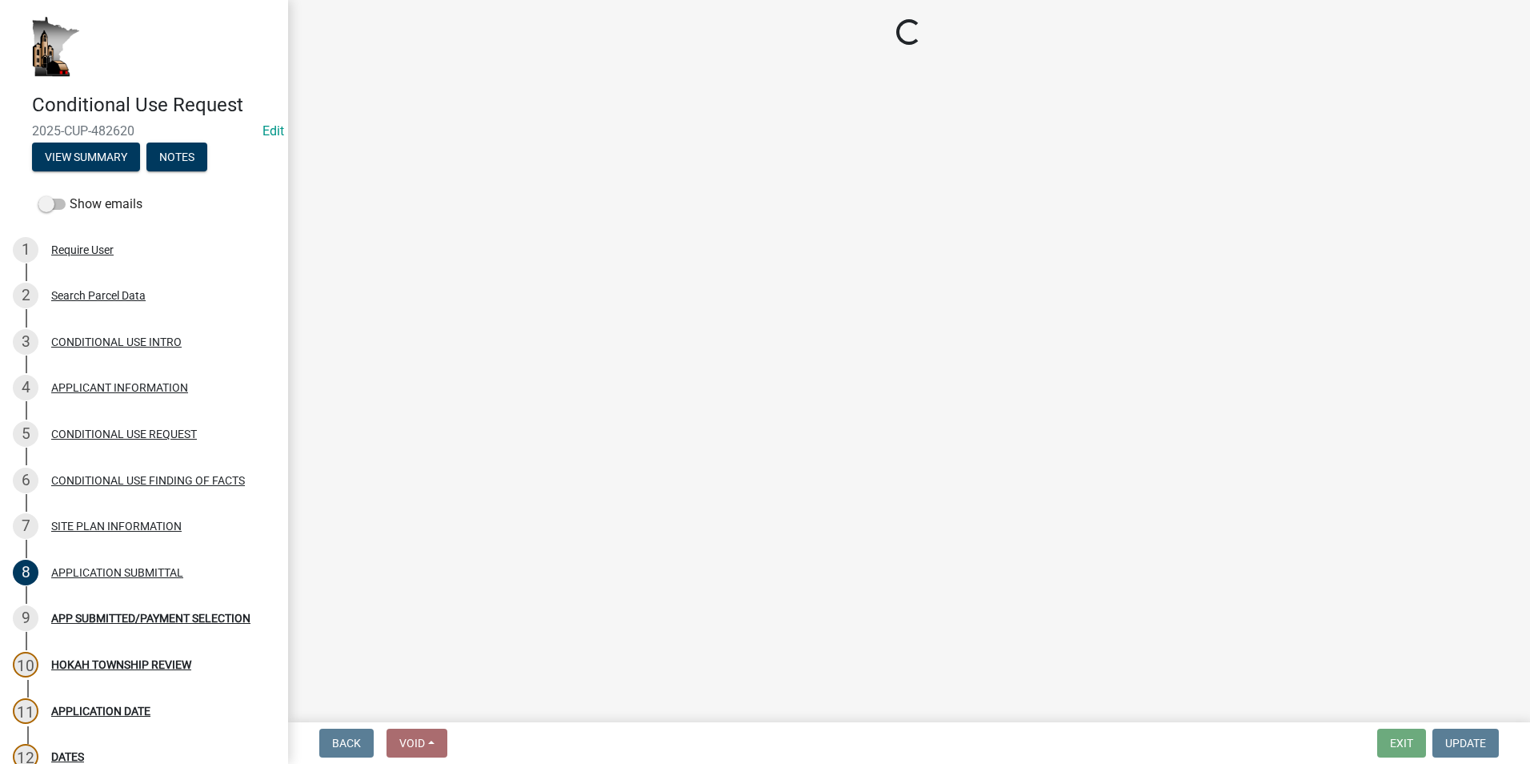
select select "9e1e8264-826e-489c-8877-360b4a057526"
select select "fe61b760-edb6-489e-bd8d-a795f346a382"
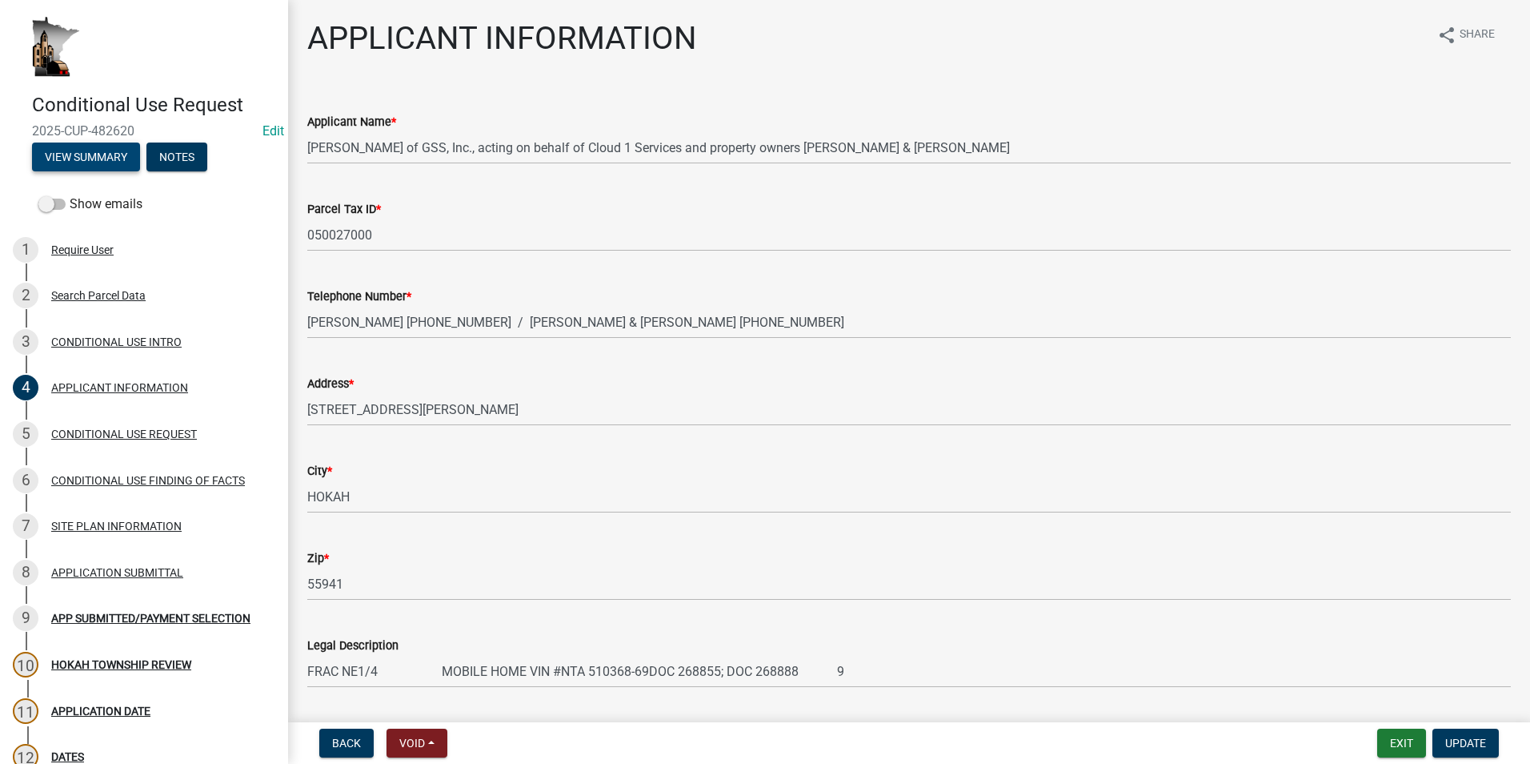
click at [73, 162] on button "View Summary" at bounding box center [86, 156] width 108 height 29
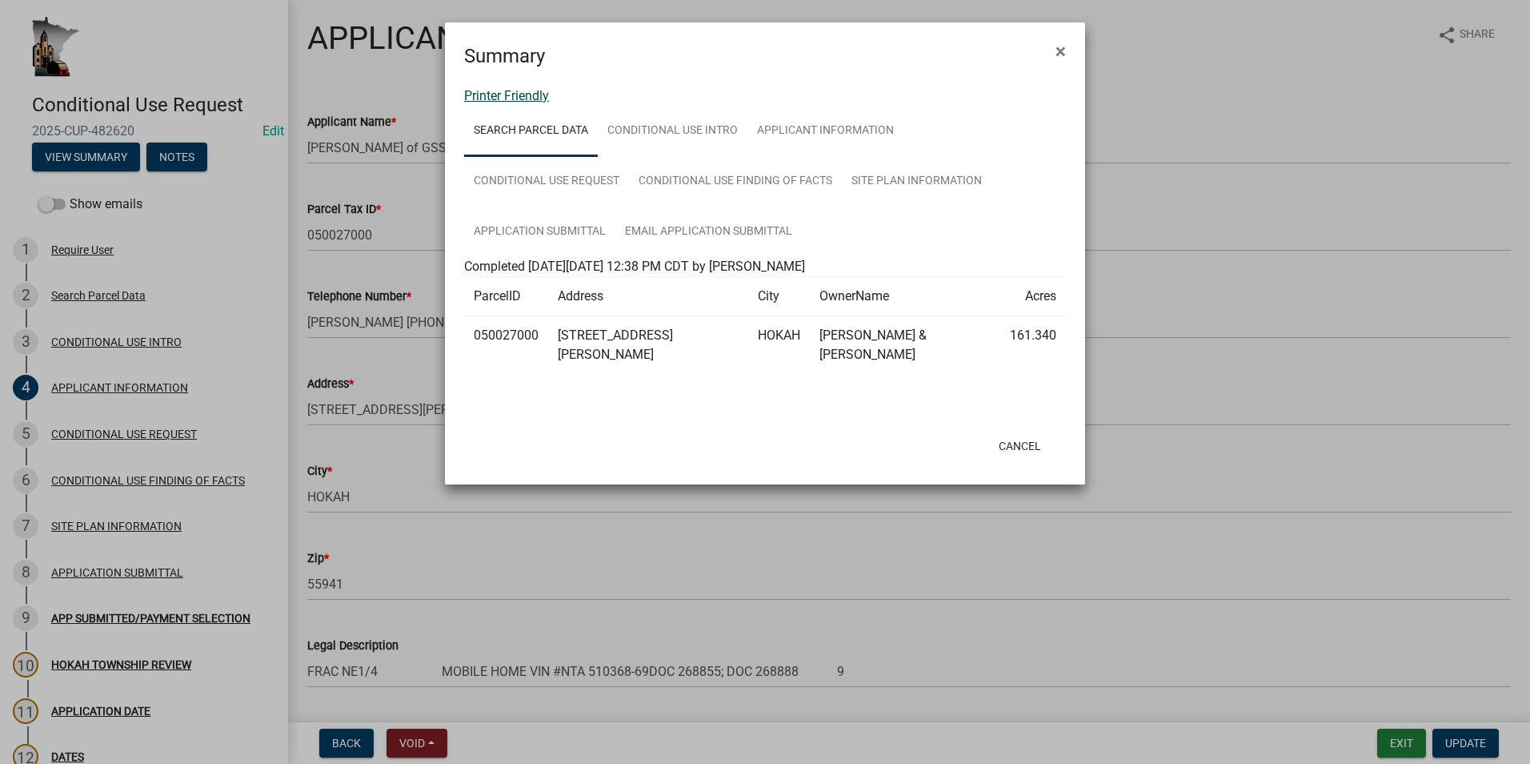
click at [502, 98] on link "Printer Friendly" at bounding box center [506, 95] width 85 height 15
click at [1060, 54] on span "×" at bounding box center [1061, 51] width 10 height 22
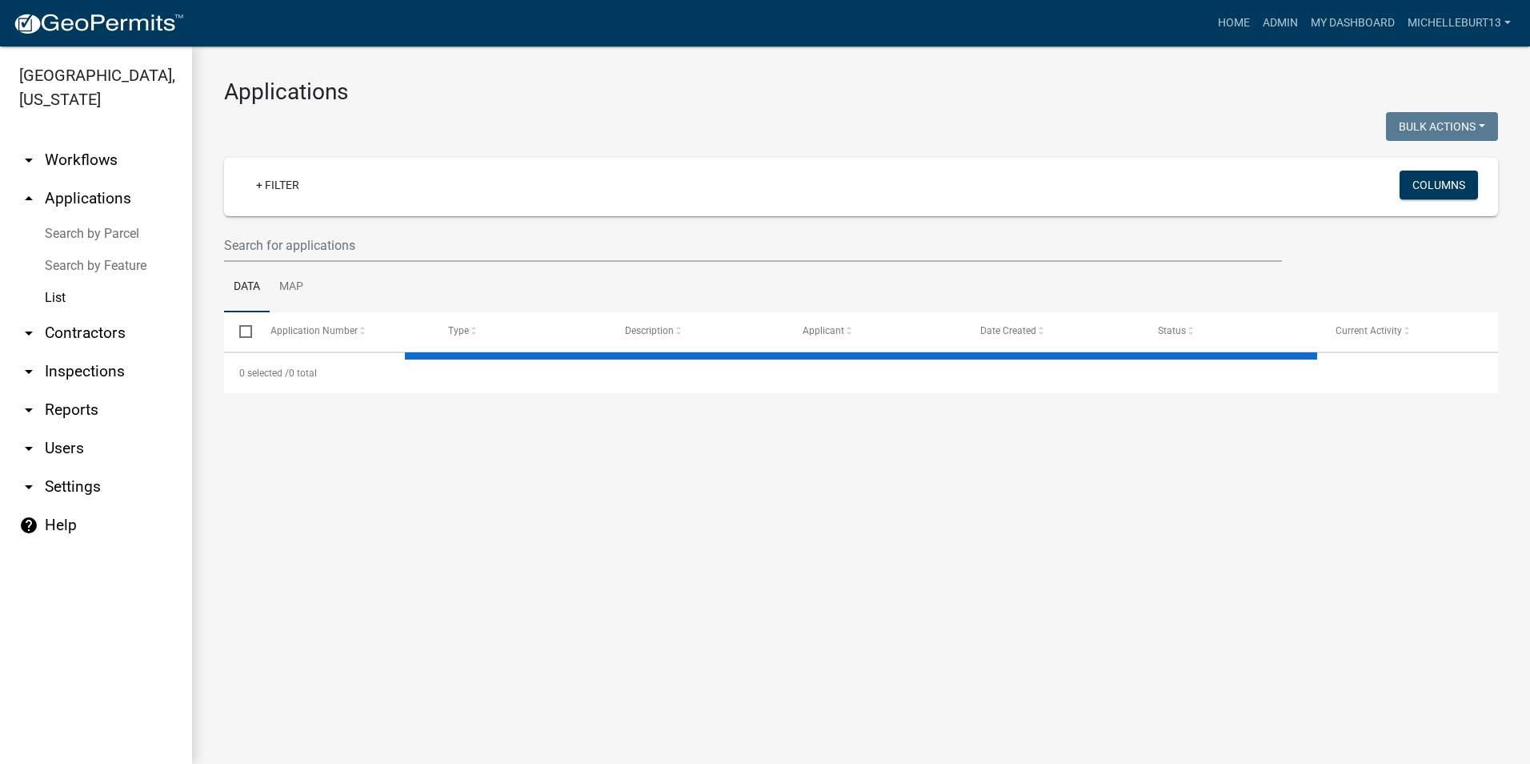
select select "3: 100"
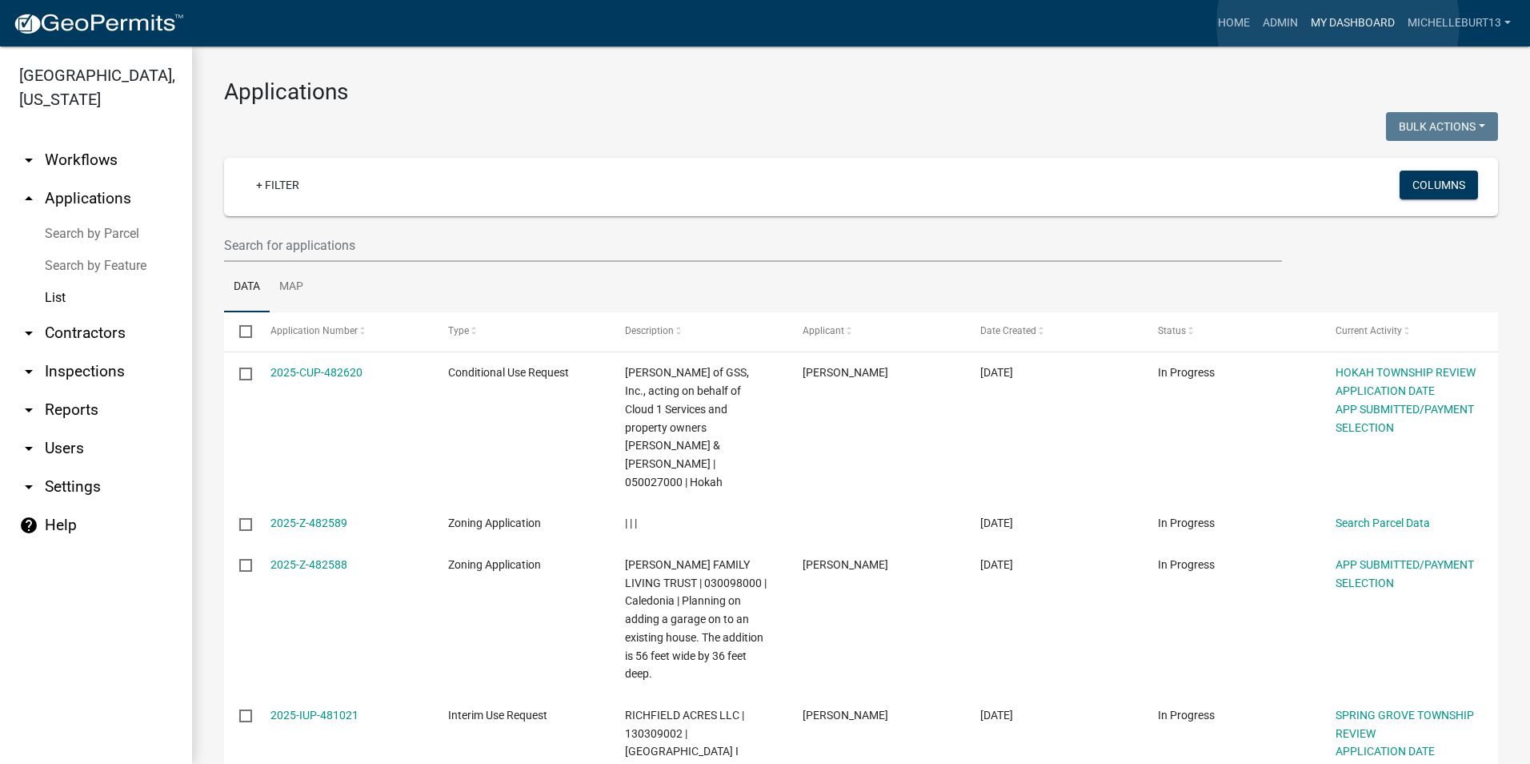
click at [1338, 23] on link "My Dashboard" at bounding box center [1353, 23] width 97 height 30
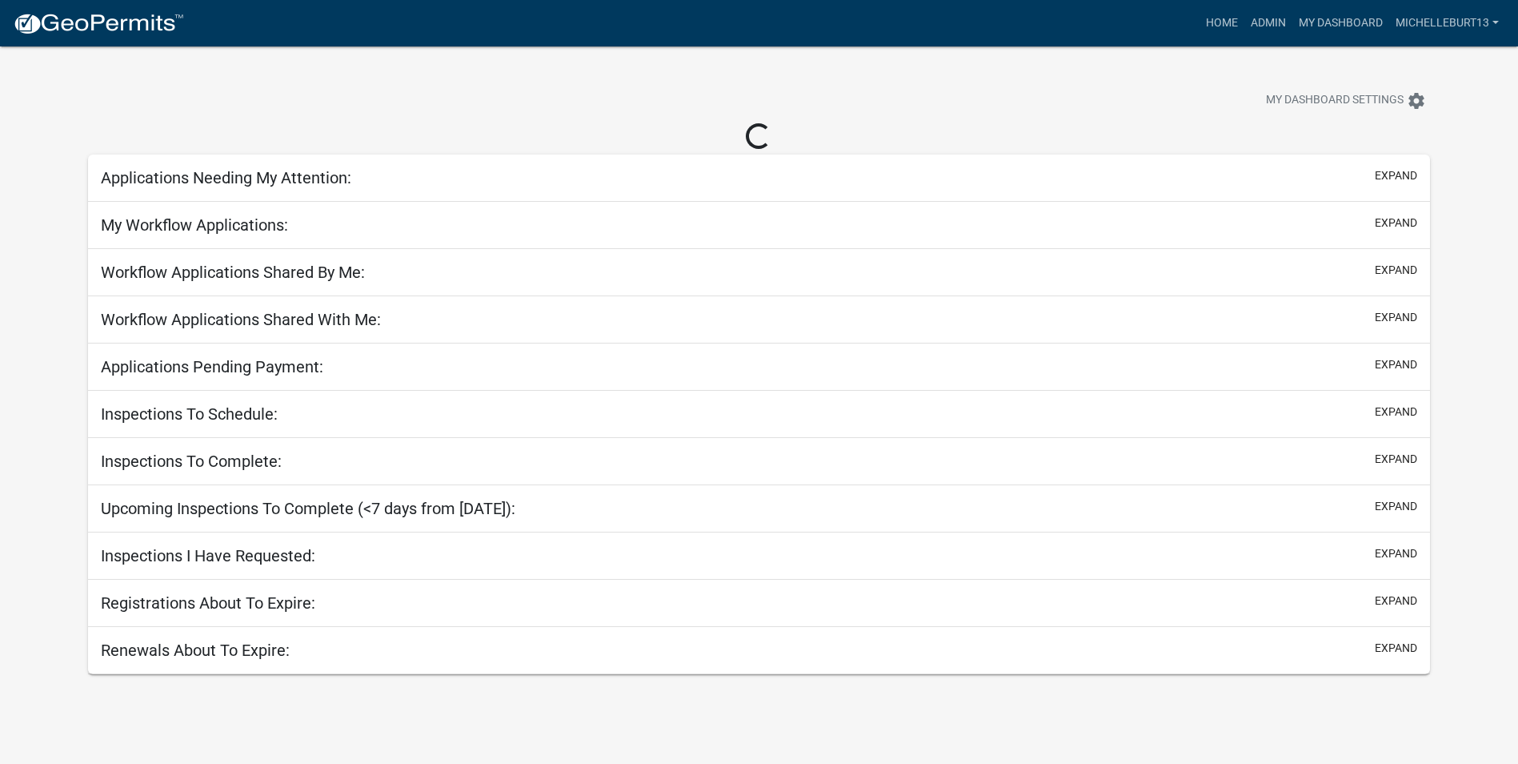
select select "3: 100"
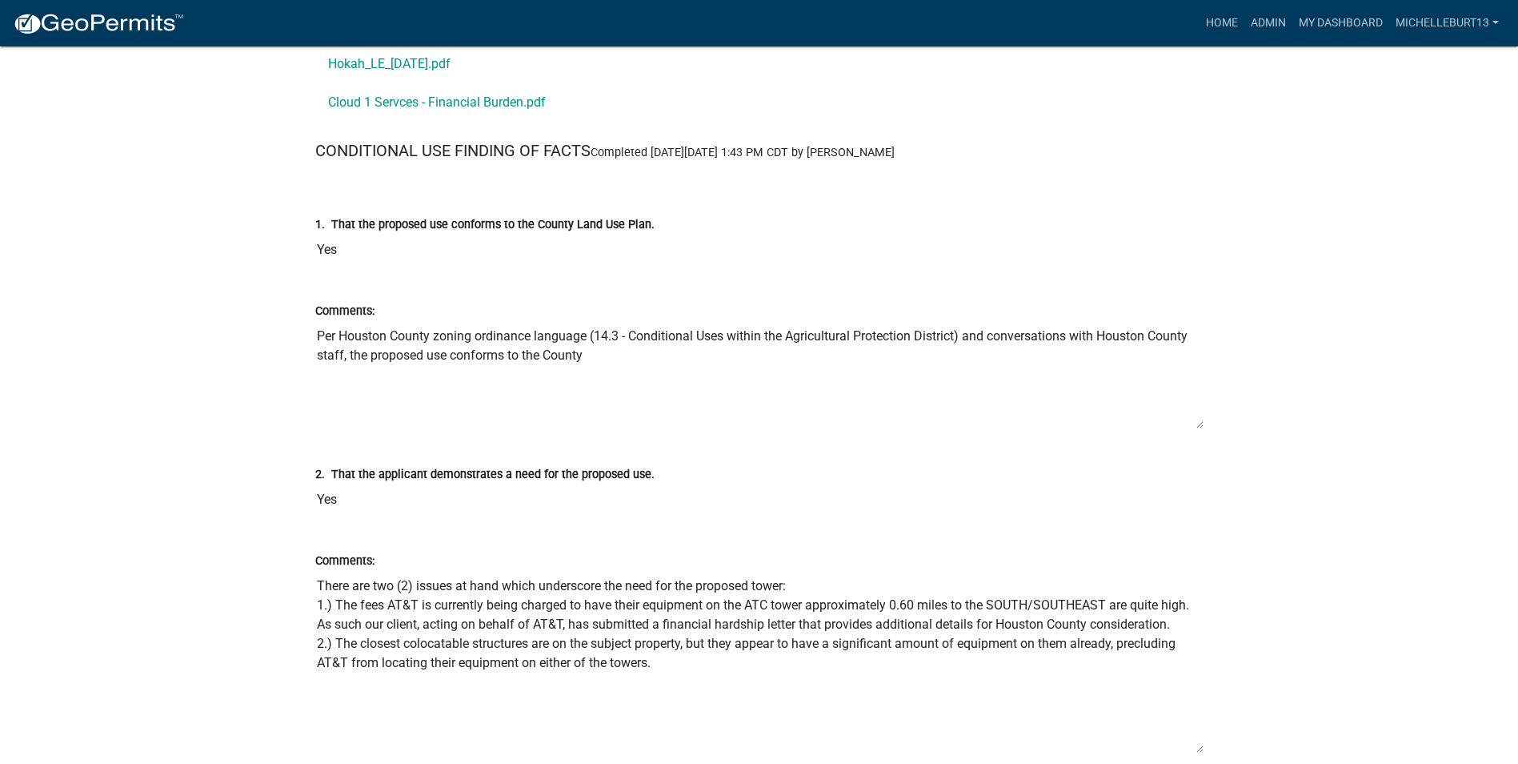
drag, startPoint x: 1201, startPoint y: 660, endPoint x: 1211, endPoint y: 734, distance: 75.2
click at [1211, 734] on div "Comments: There are two (2) issues at hand which underscore the need for the pr…" at bounding box center [759, 647] width 912 height 238
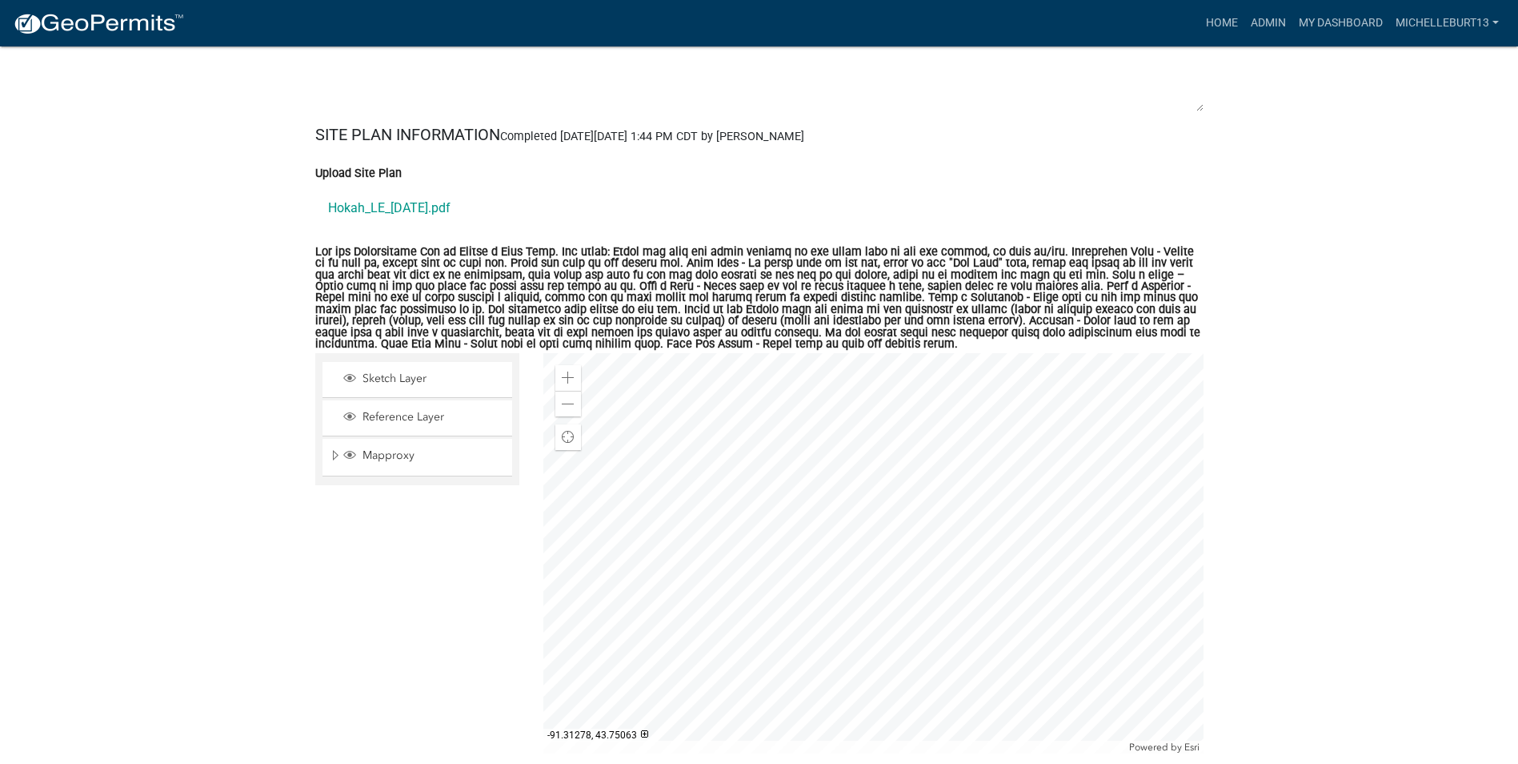
scroll to position [6397, 0]
